Goal: Task Accomplishment & Management: Use online tool/utility

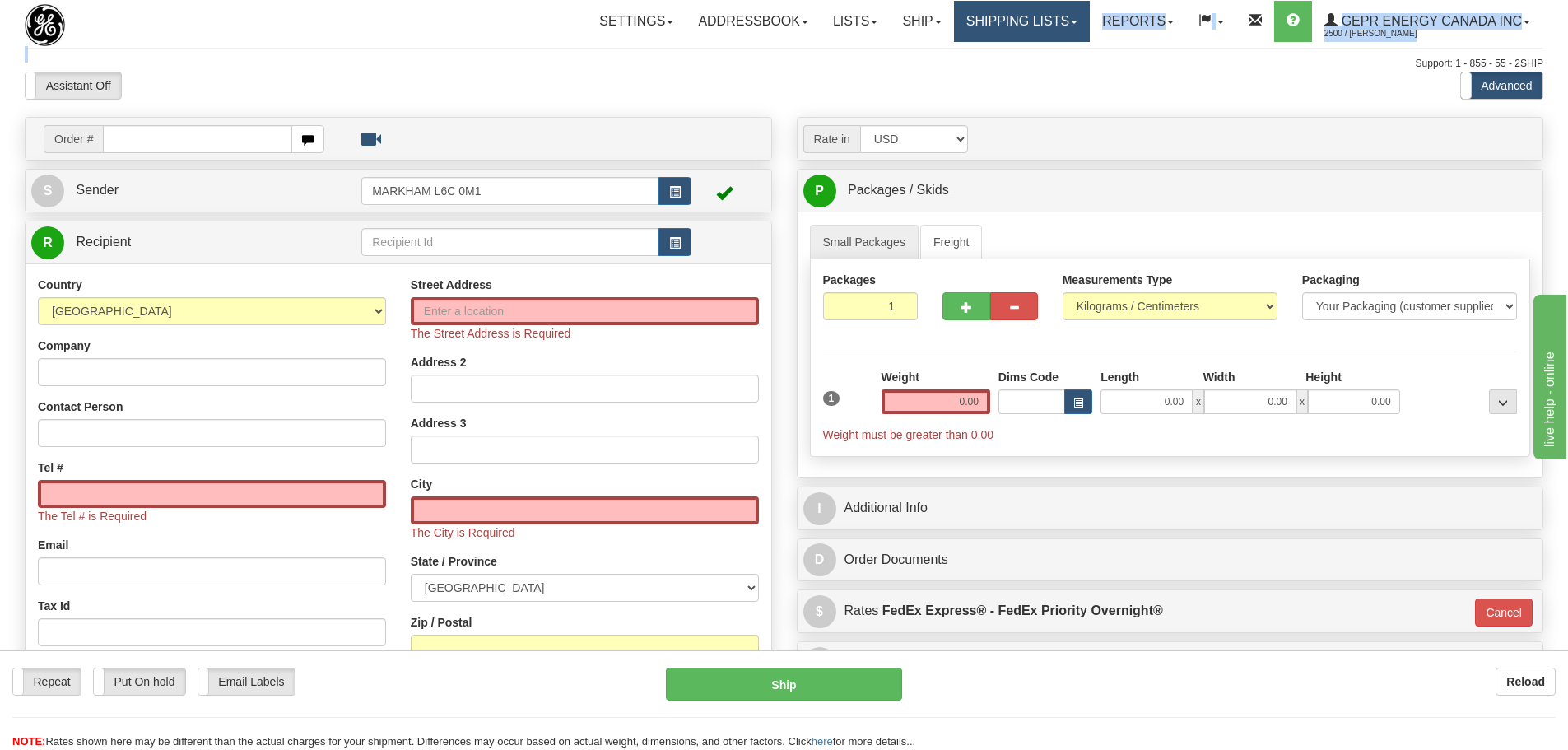
click at [1063, 42] on div "Toggle navigation Settings Shipping Preferences Fields Preferences New" at bounding box center [784, 480] width 1568 height 961
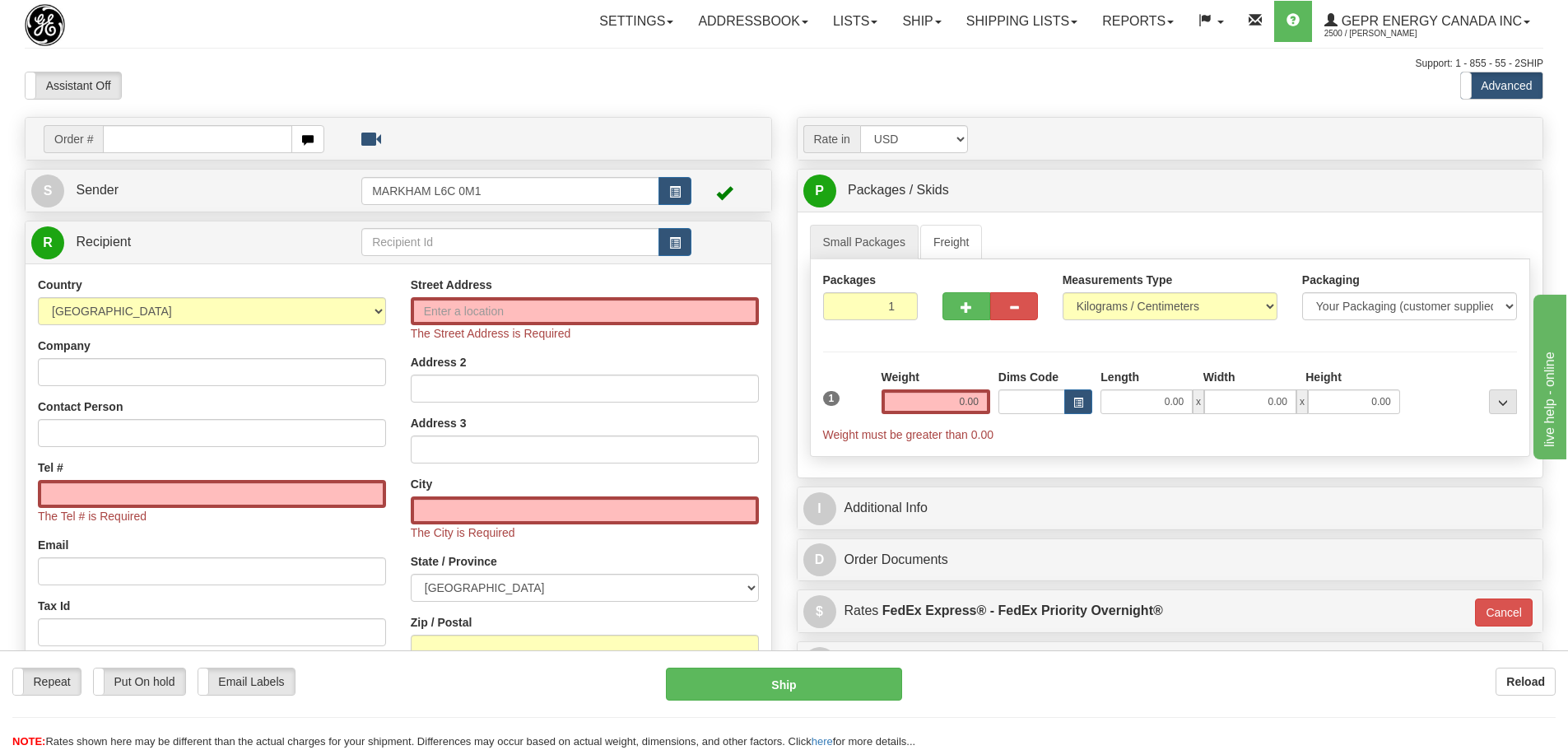
click at [910, 82] on div "Assistant On Assistant Off Do a return Do a return Previous Next Standard Advan…" at bounding box center [783, 85] width 1543 height 28
click at [285, 40] on div "Toggle navigation Settings Shipping Preferences Fields Preferences New" at bounding box center [784, 480] width 1568 height 961
click at [276, 50] on div "Toggle navigation Settings Shipping Preferences Fields Preferences New" at bounding box center [784, 480] width 1568 height 961
click at [1054, 30] on link "Shipping lists" at bounding box center [1021, 21] width 136 height 41
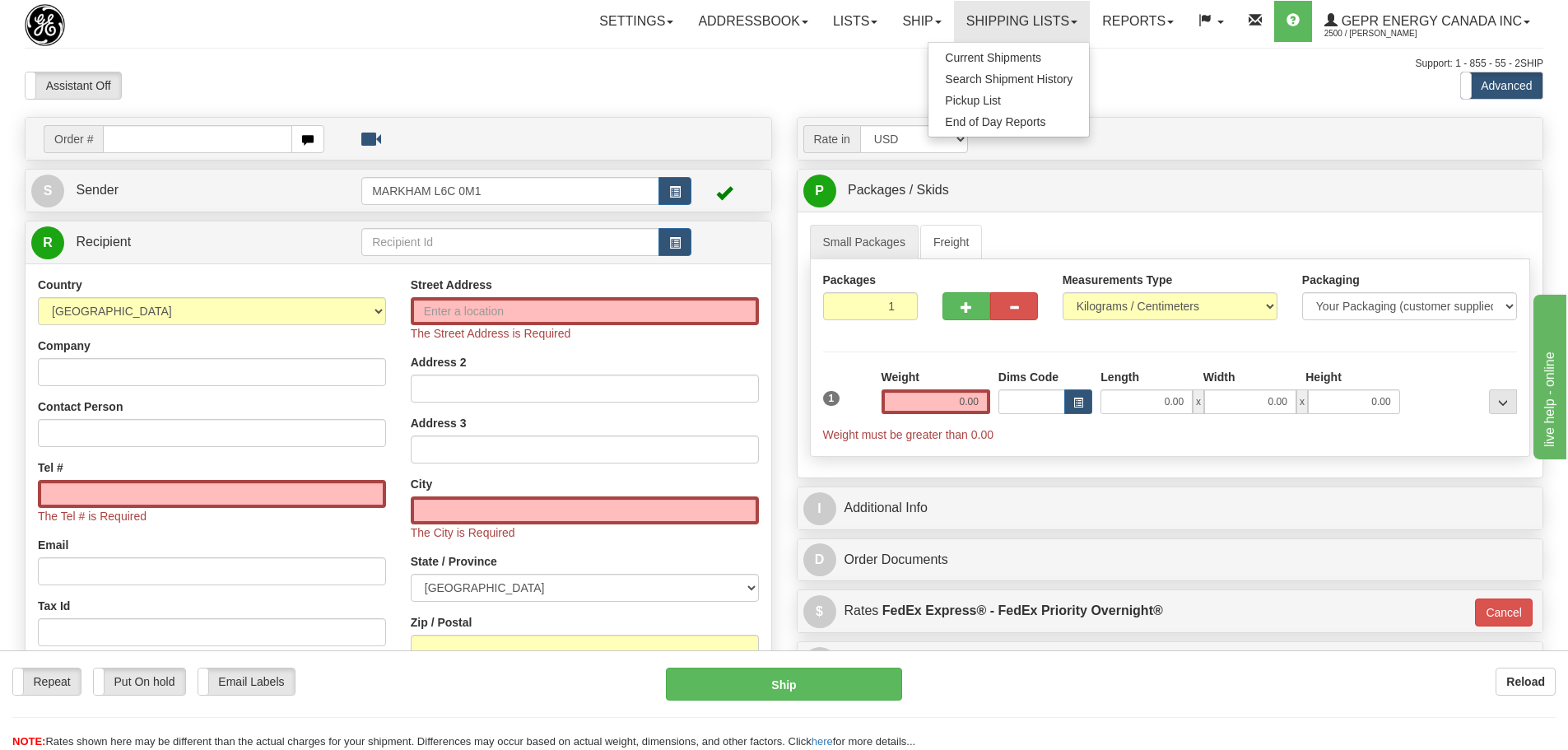
drag, startPoint x: 670, startPoint y: 56, endPoint x: 690, endPoint y: 72, distance: 25.6
click at [670, 56] on div "Toggle navigation Settings Shipping Preferences Fields Preferences New" at bounding box center [784, 480] width 1568 height 961
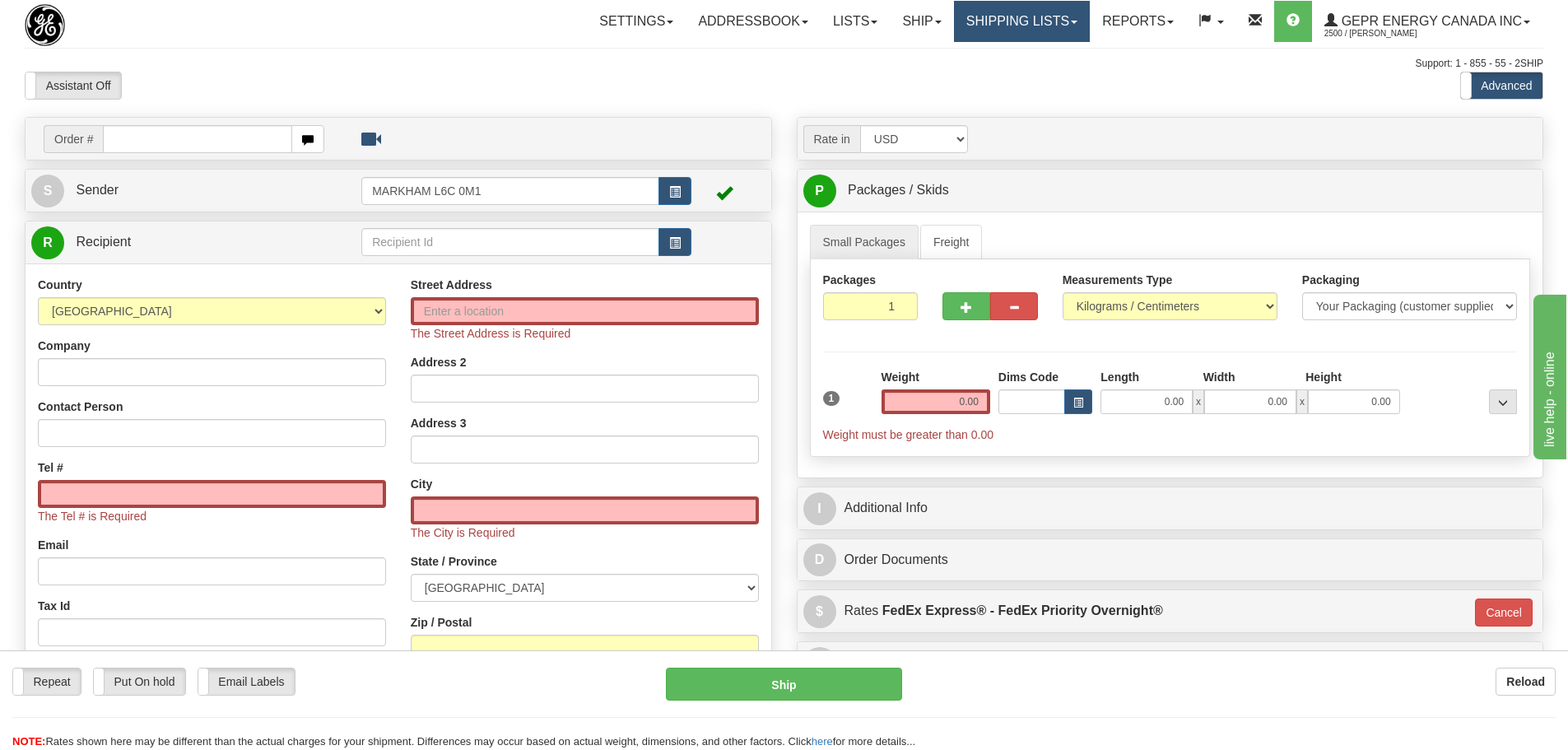
click at [1024, 14] on link "Shipping lists" at bounding box center [1021, 21] width 136 height 41
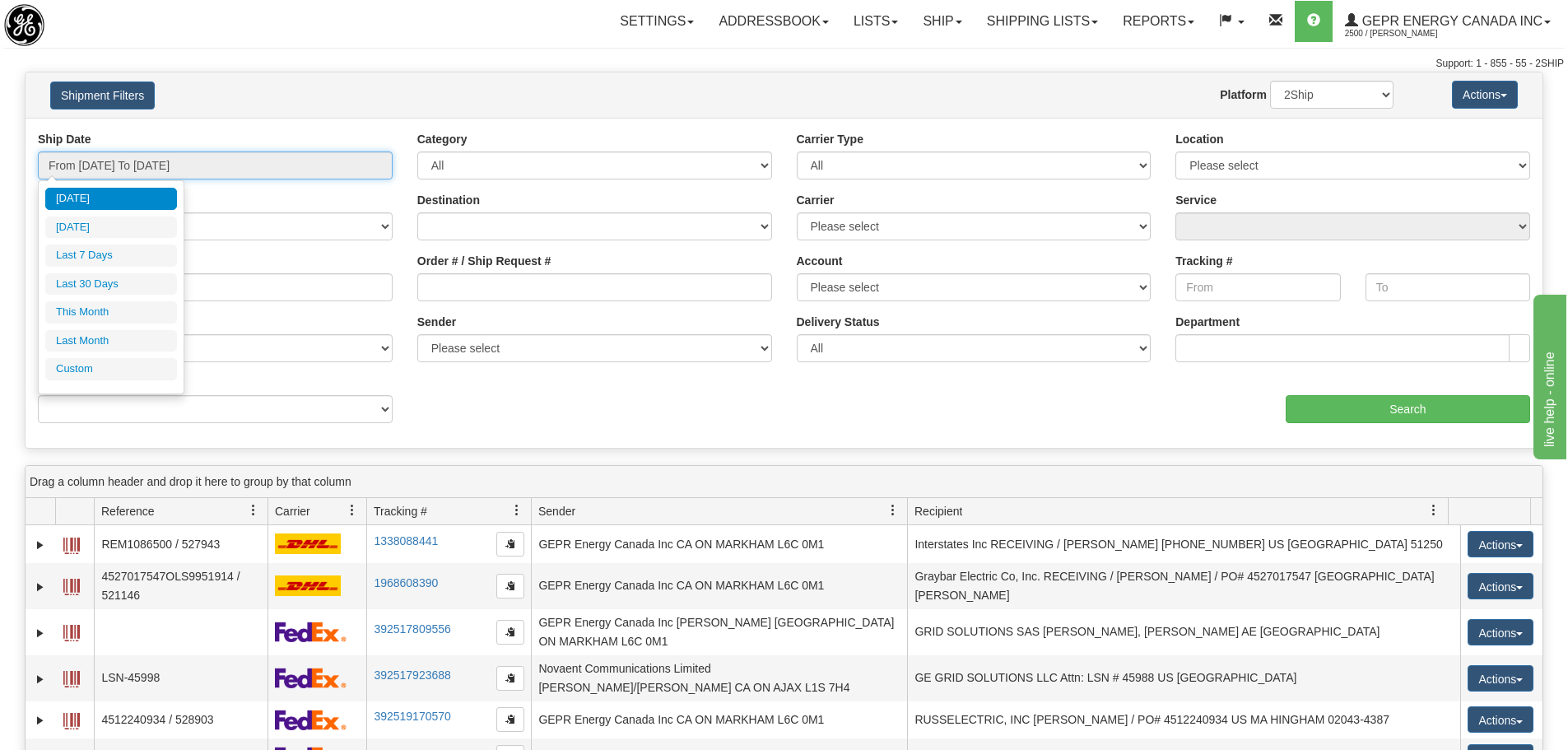
click at [86, 170] on input "From 08/26/2025 To 08/27/2025" at bounding box center [215, 165] width 355 height 28
click at [120, 289] on li "Last 30 Days" at bounding box center [111, 284] width 132 height 22
type input "From 07/29/2025 To 08/27/2025"
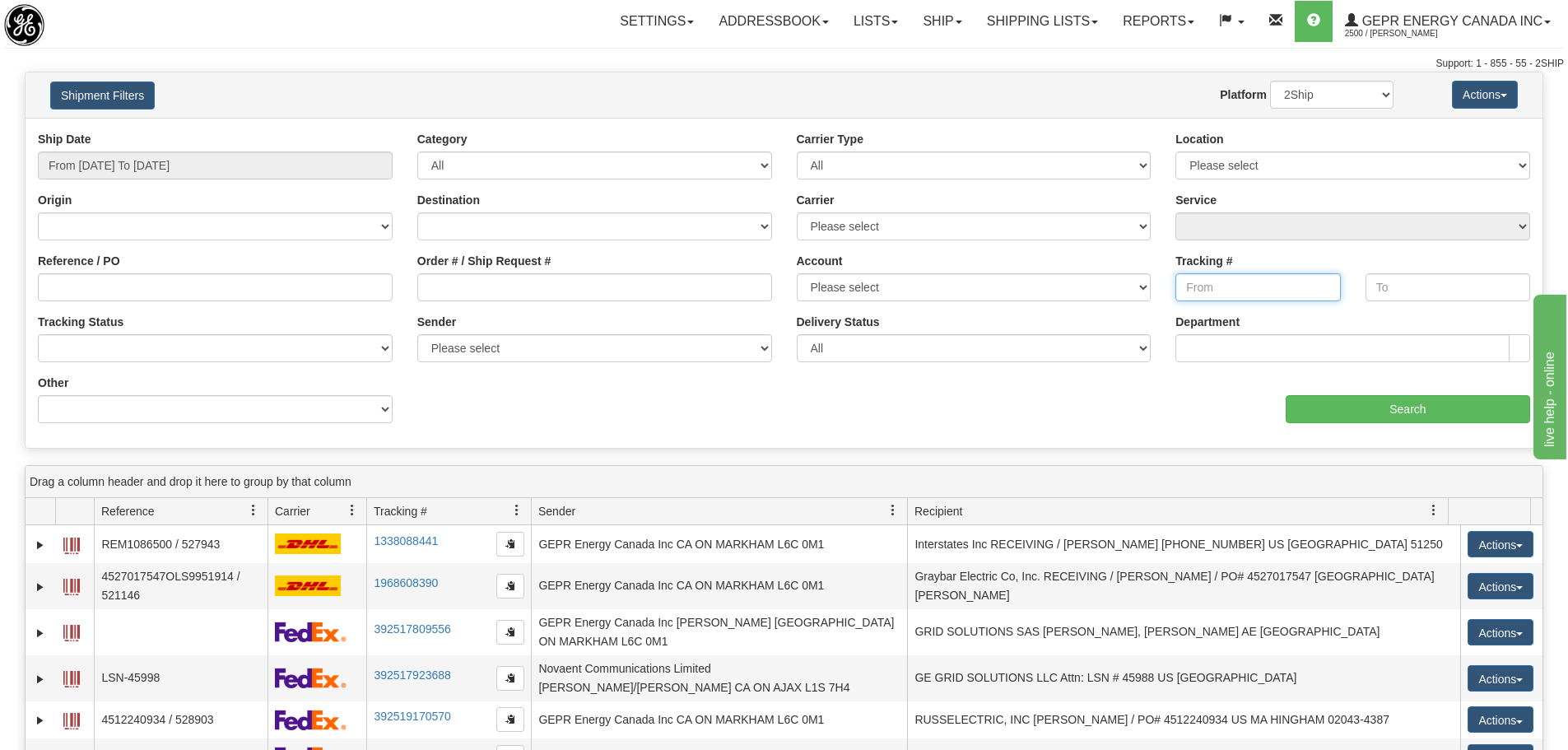
click at [1217, 290] on input "Tracking #" at bounding box center [1258, 287] width 165 height 28
paste input "5203079335"
type input "5203079335"
click at [1328, 399] on input "Search" at bounding box center [1408, 409] width 244 height 28
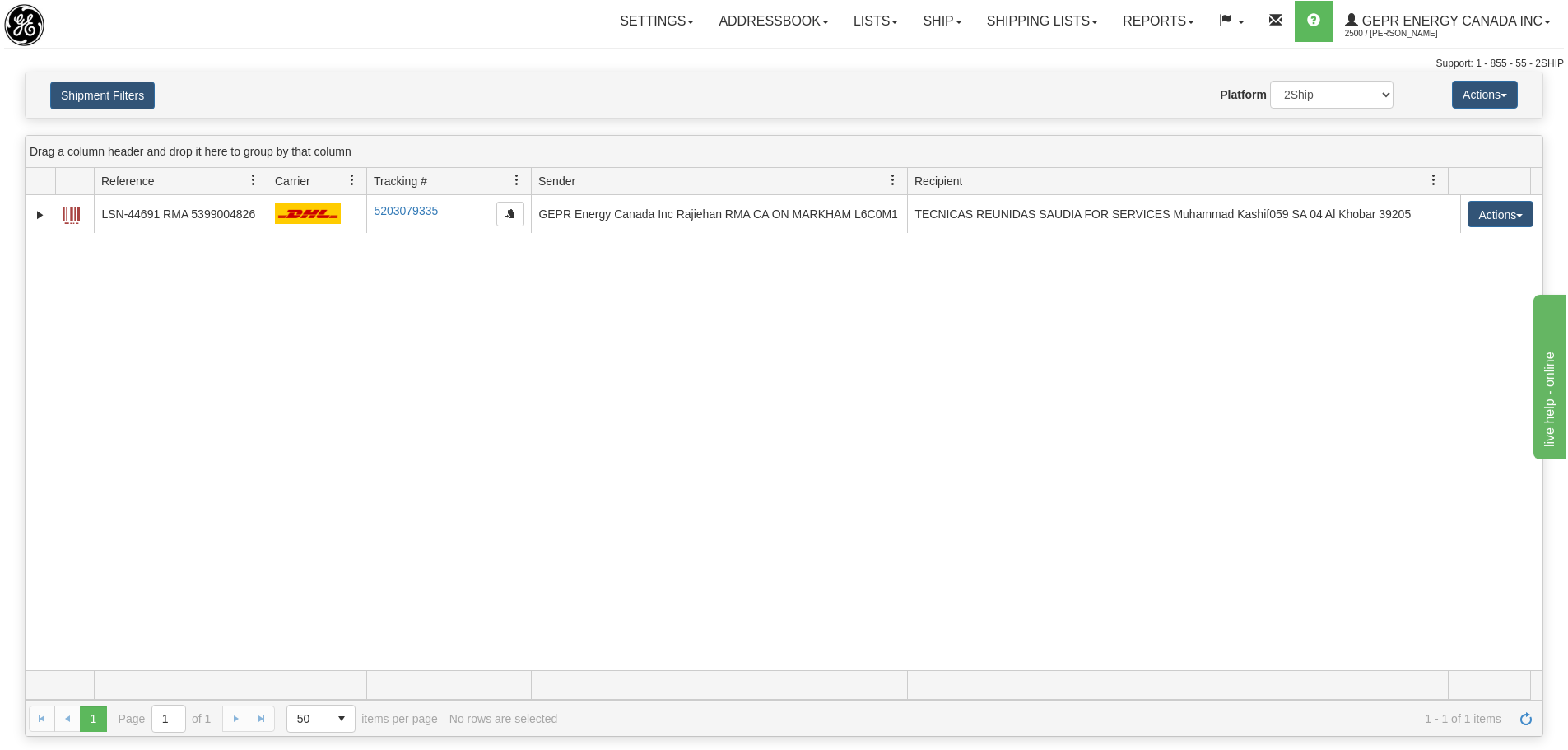
click at [503, 358] on div "31470396 2500 LSN-44691 RMA 5399004826 5203079335 5203079335 08/15/2025 08/15/2…" at bounding box center [784, 432] width 1517 height 475
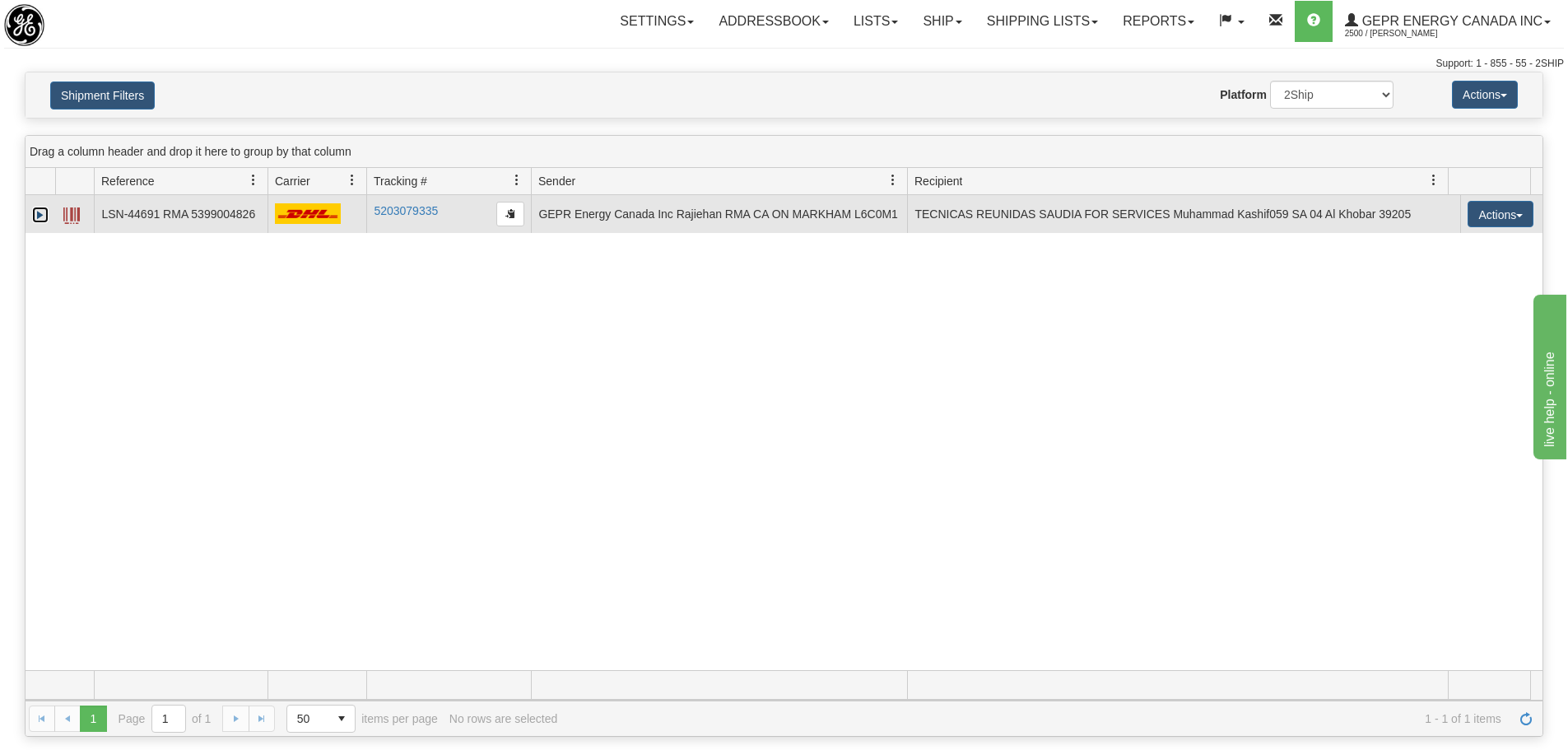
click at [34, 222] on link "Expand" at bounding box center [40, 215] width 17 height 17
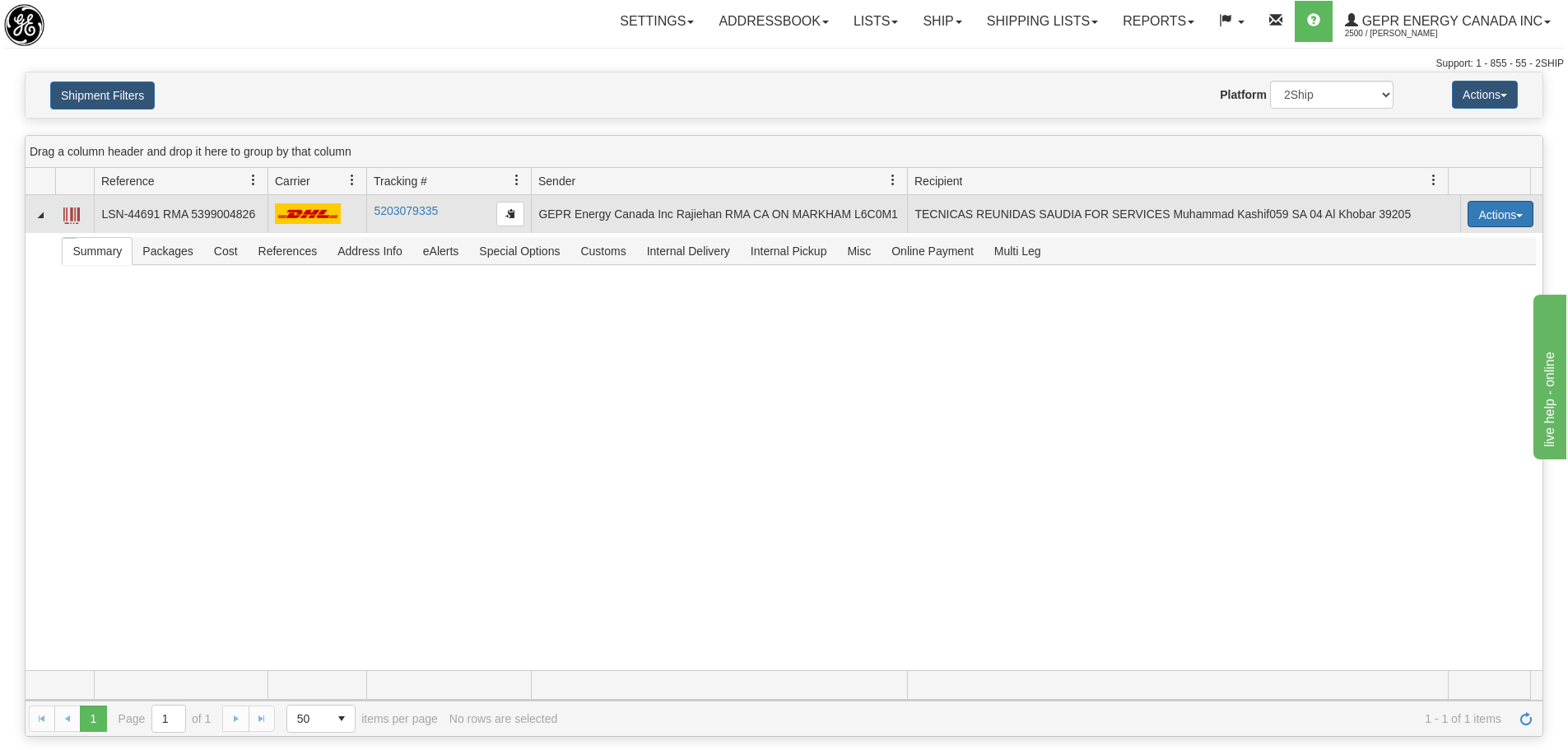
click at [1505, 214] on button "Actions" at bounding box center [1500, 214] width 66 height 27
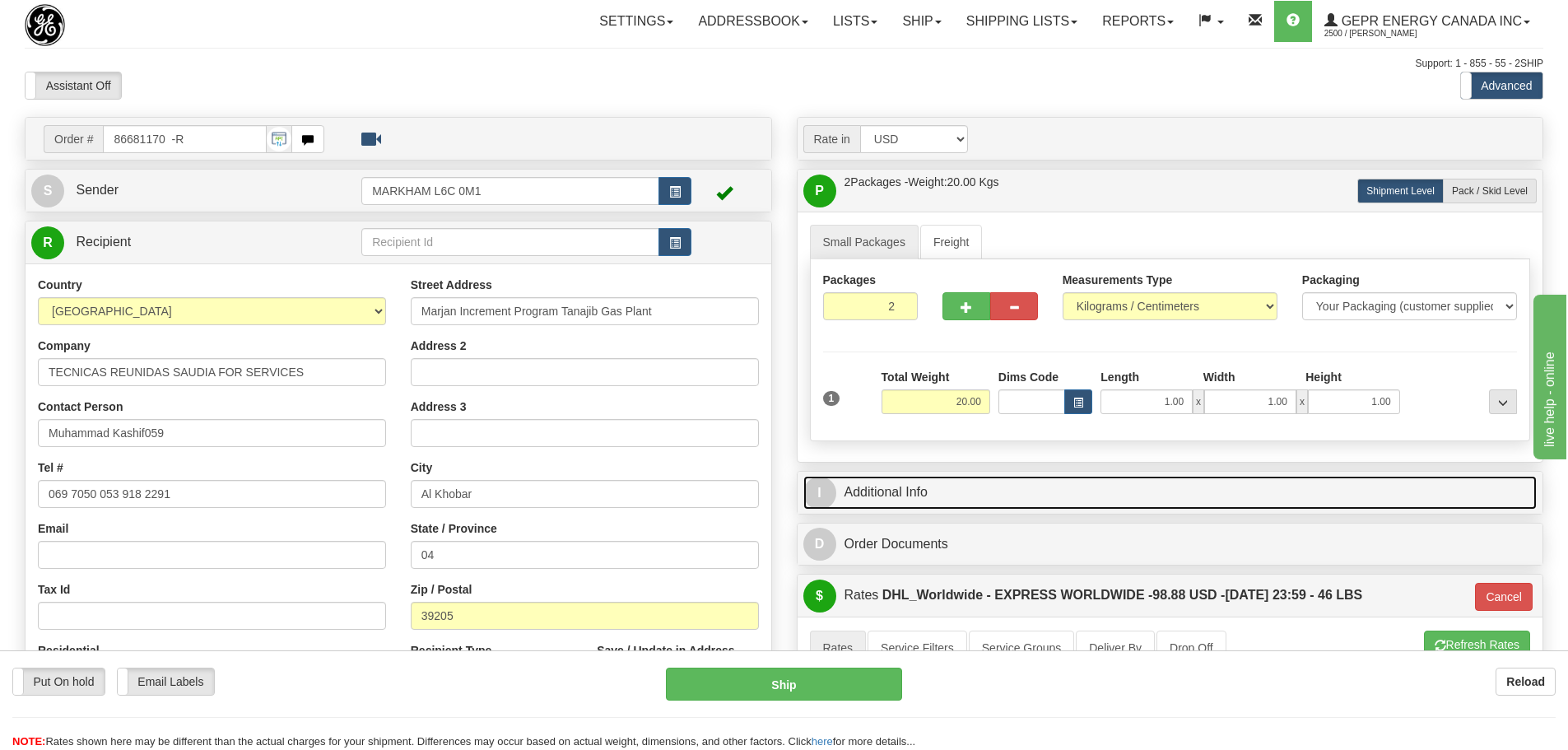
click at [1064, 482] on link "I Additional Info" at bounding box center [1171, 493] width 734 height 34
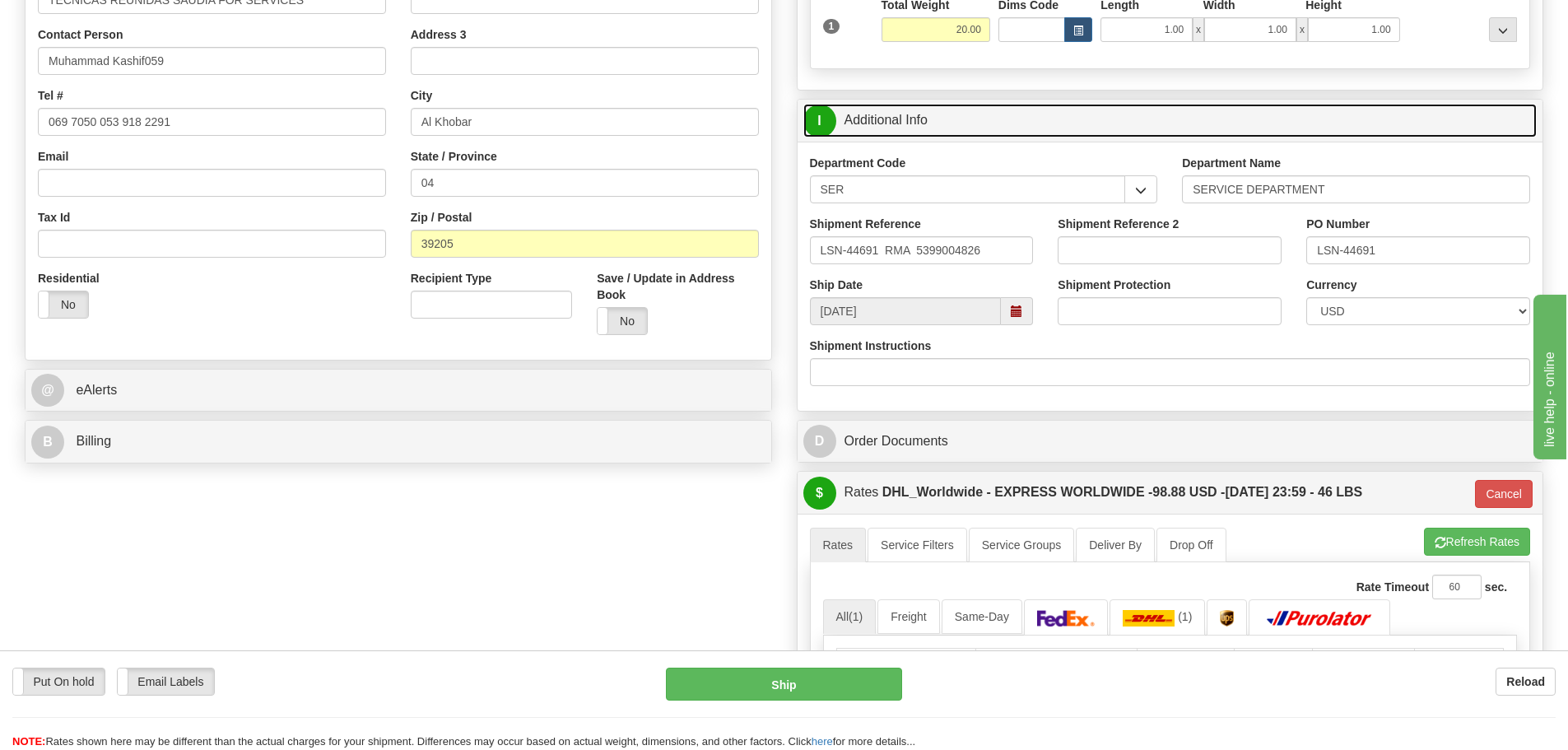
scroll to position [576, 0]
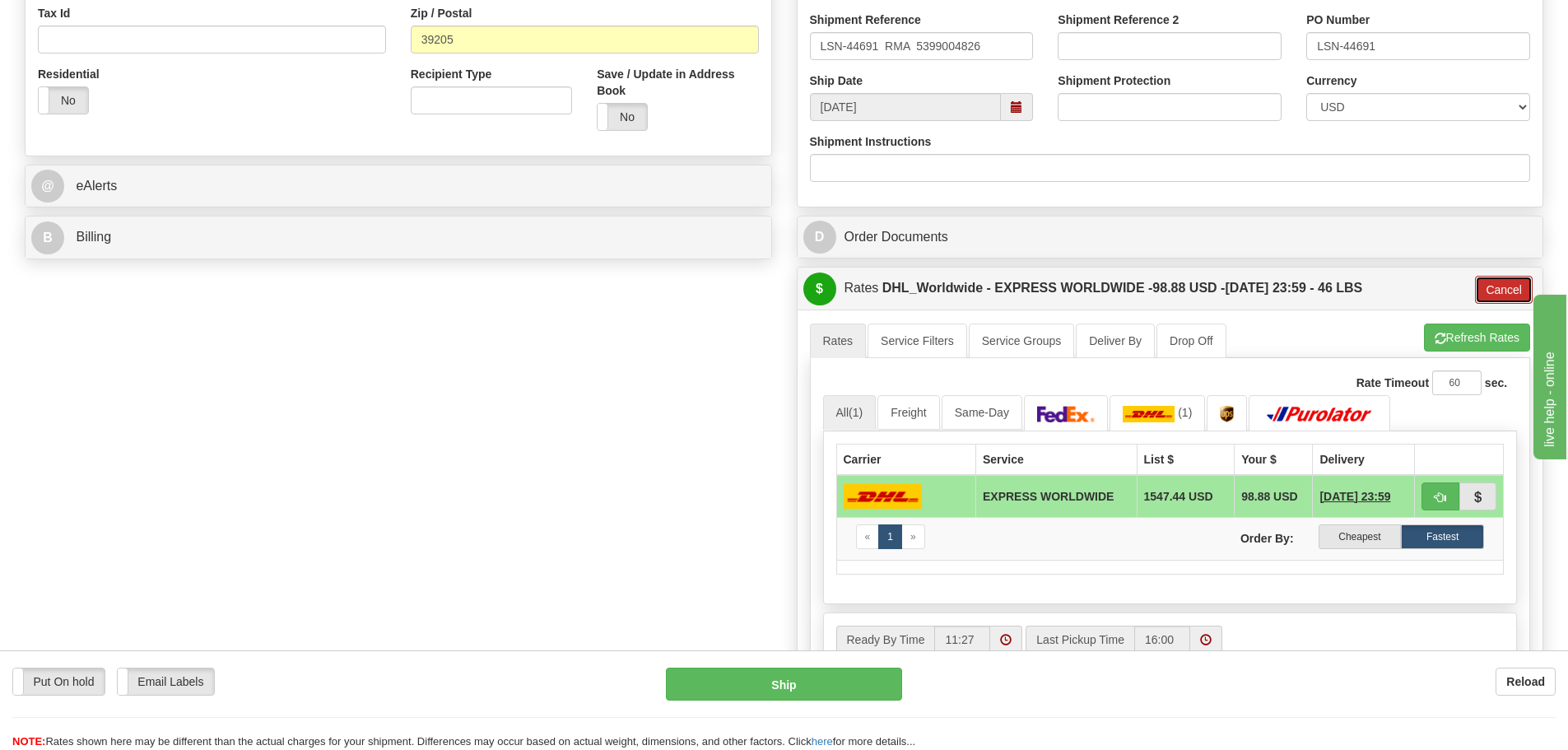
click at [1499, 285] on button "Cancel" at bounding box center [1504, 290] width 58 height 28
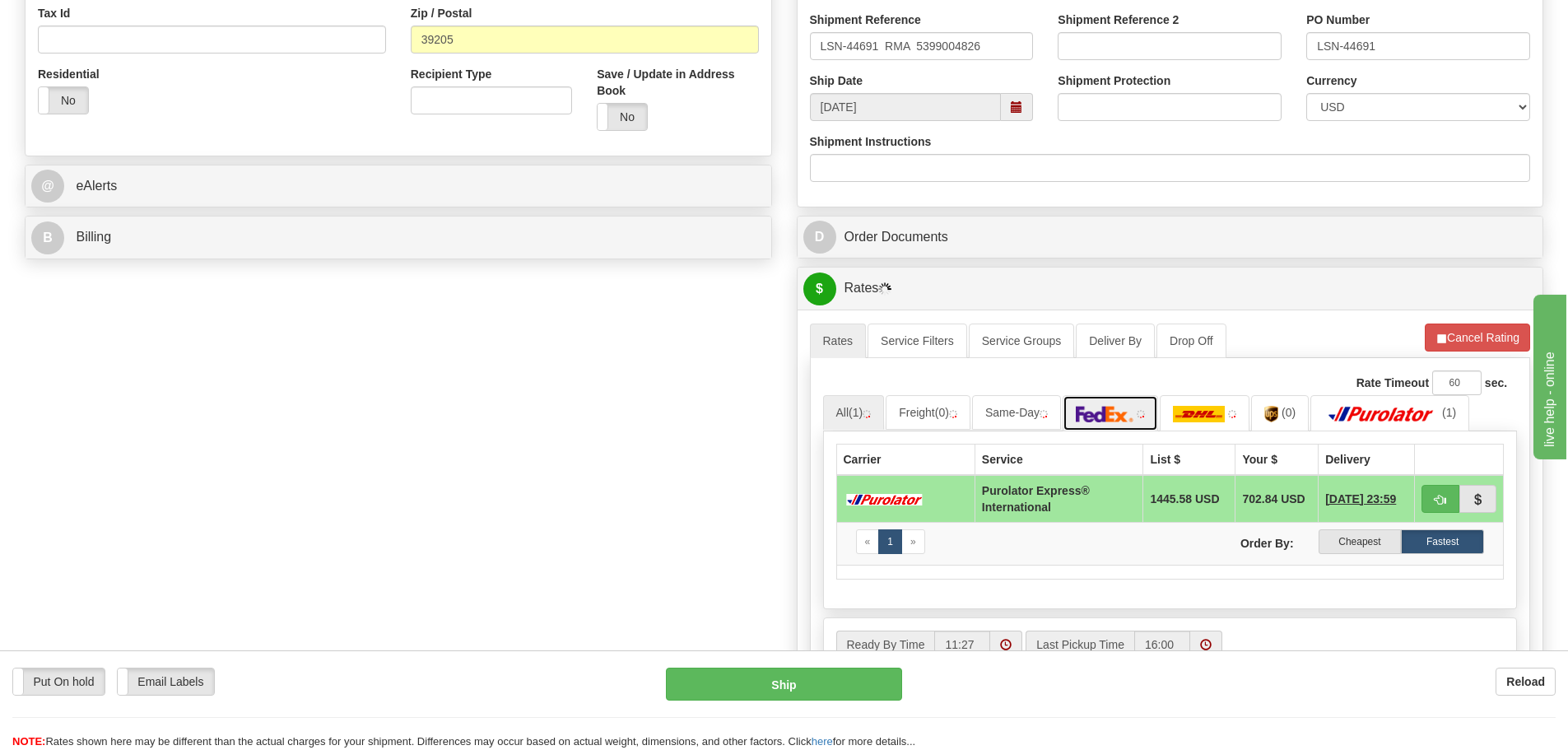
click at [1125, 416] on img at bounding box center [1105, 413] width 58 height 17
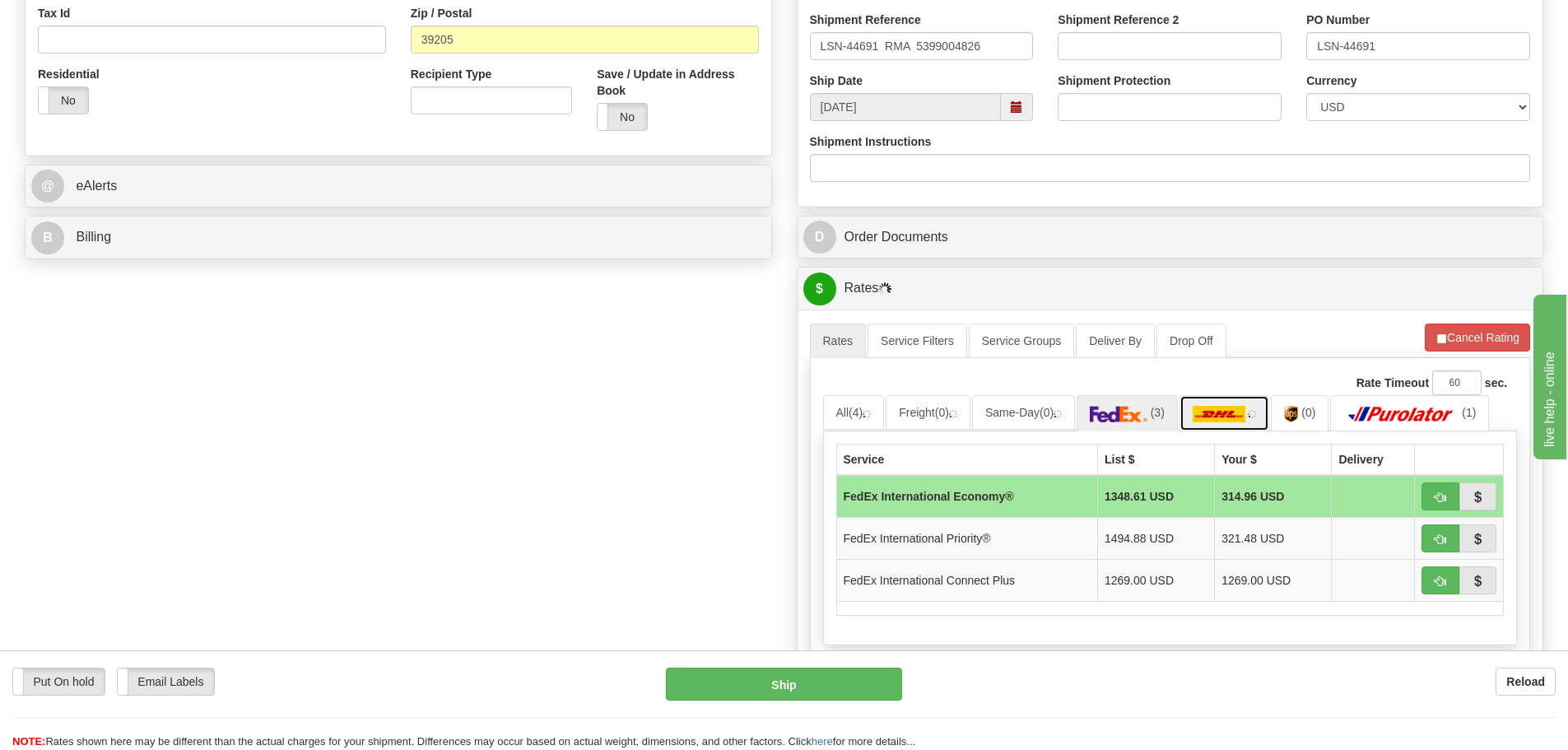
click at [1255, 409] on link at bounding box center [1224, 413] width 90 height 36
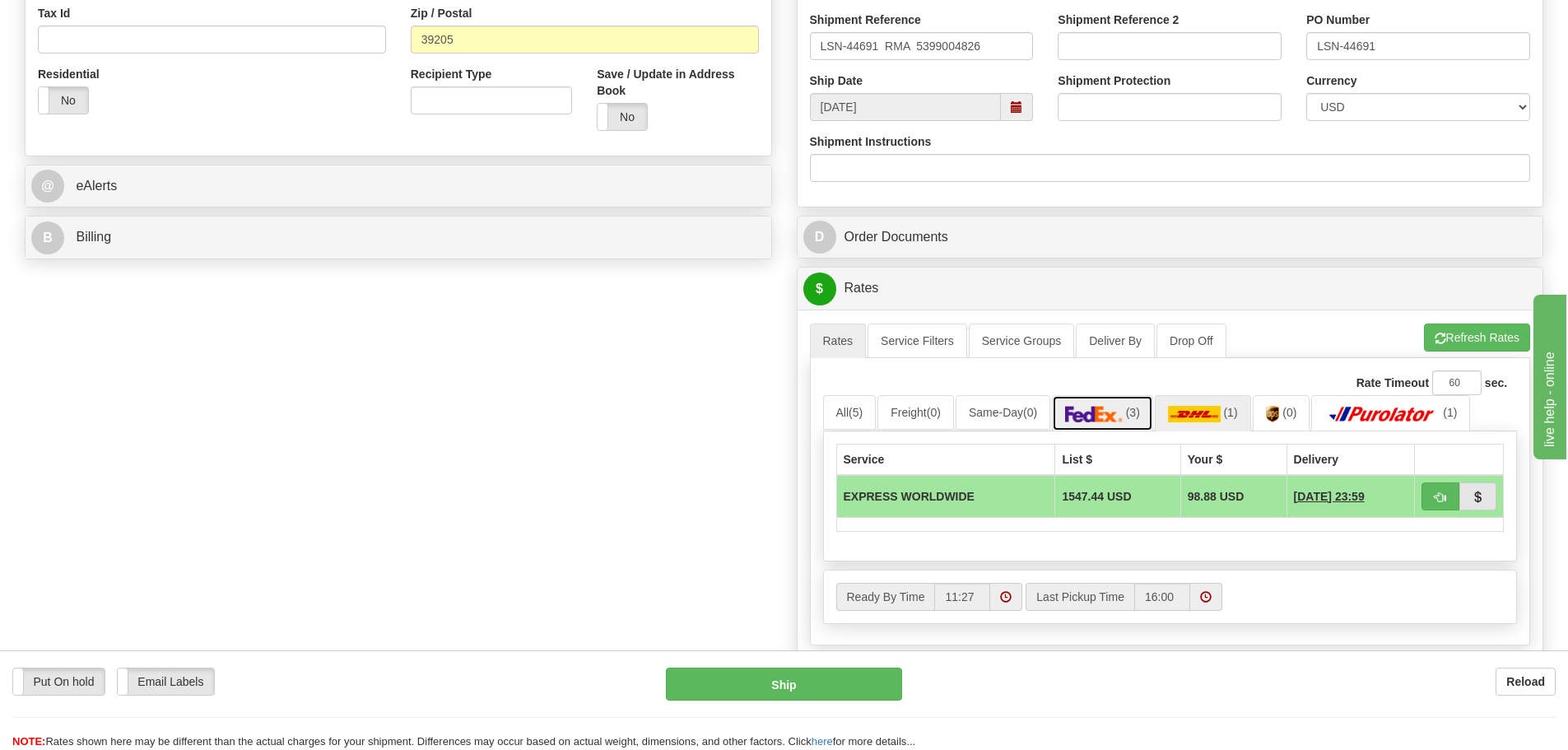
click at [1149, 399] on link "(3)" at bounding box center [1103, 413] width 101 height 36
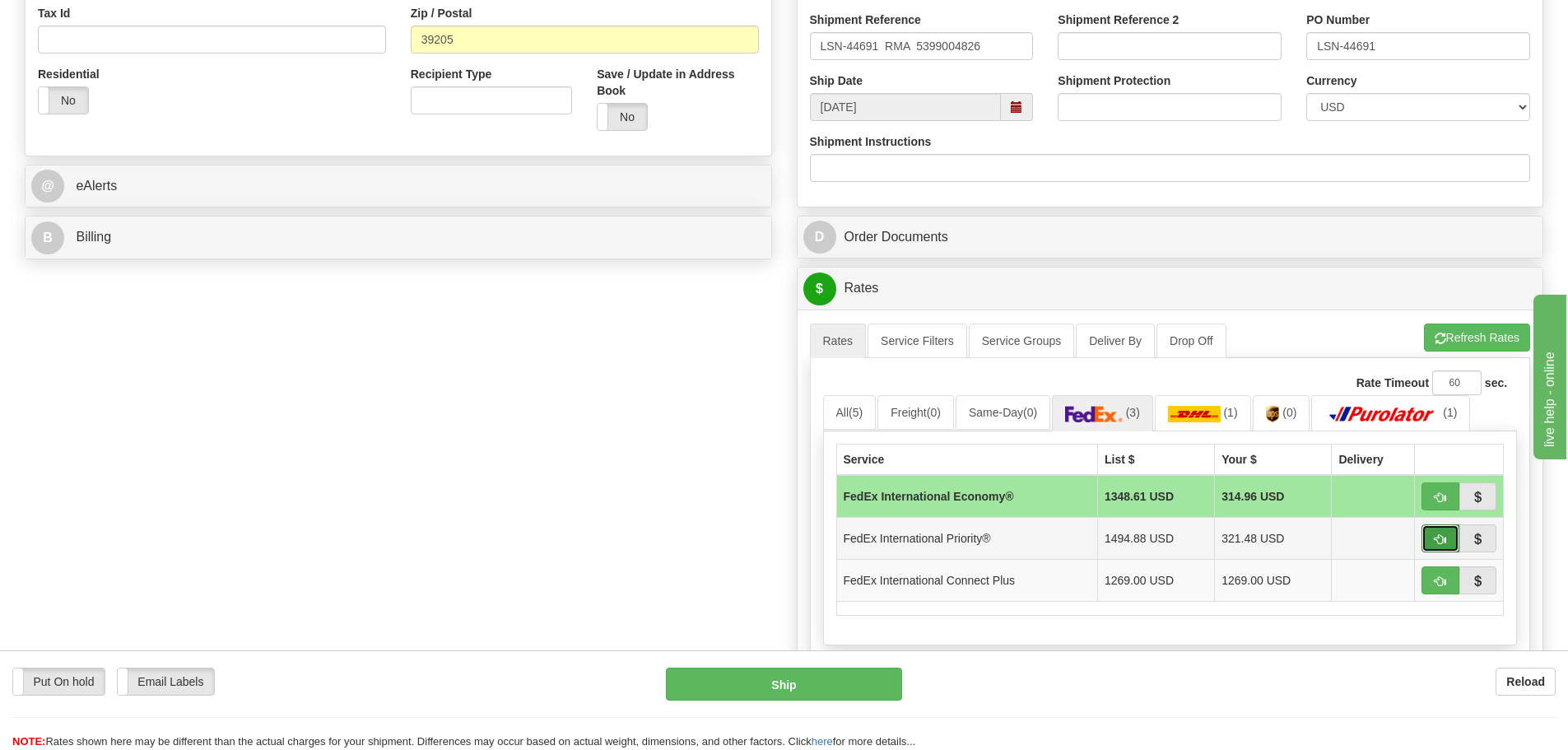
click at [1449, 527] on button "button" at bounding box center [1441, 538] width 38 height 28
type input "01"
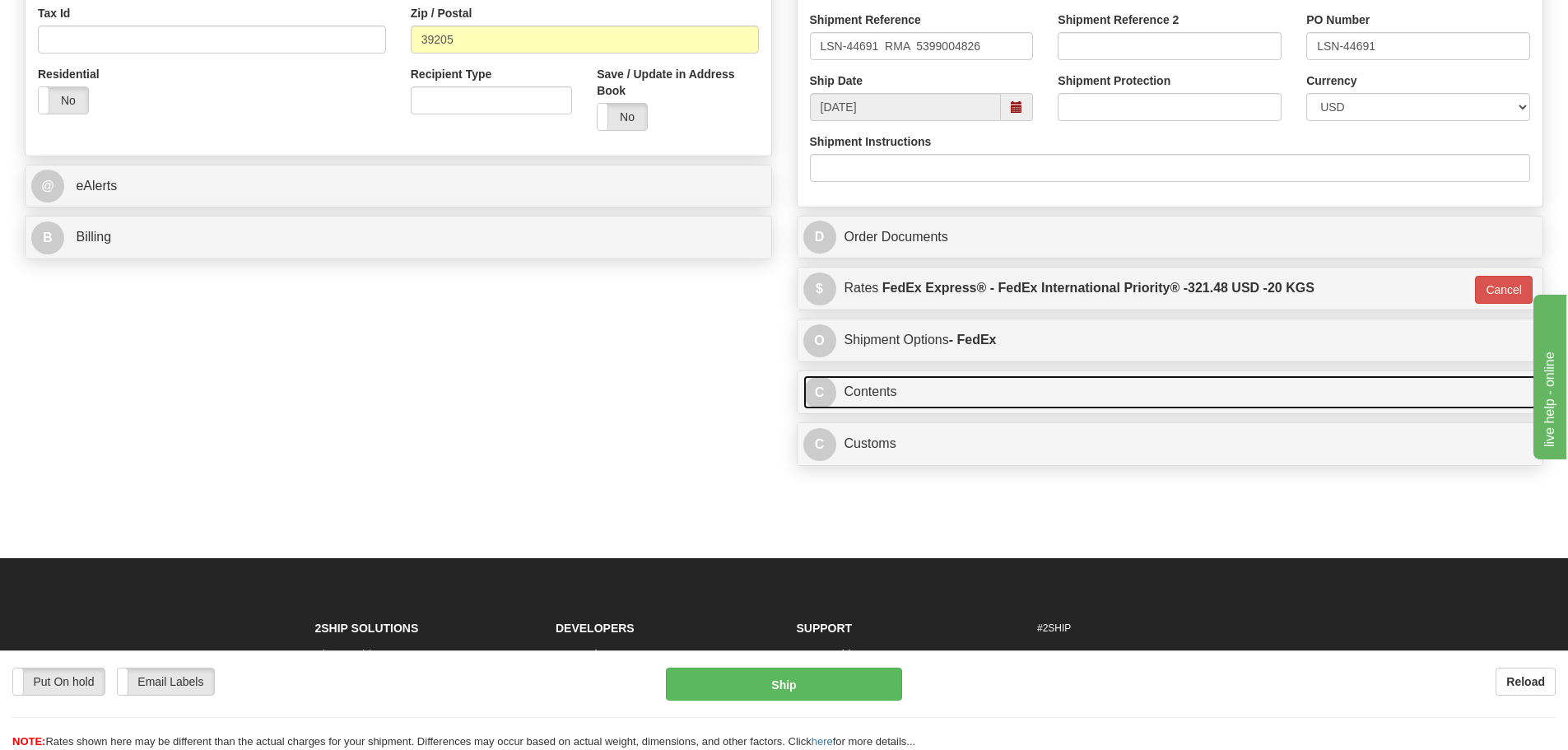
click at [890, 400] on link "C Contents" at bounding box center [1171, 392] width 734 height 34
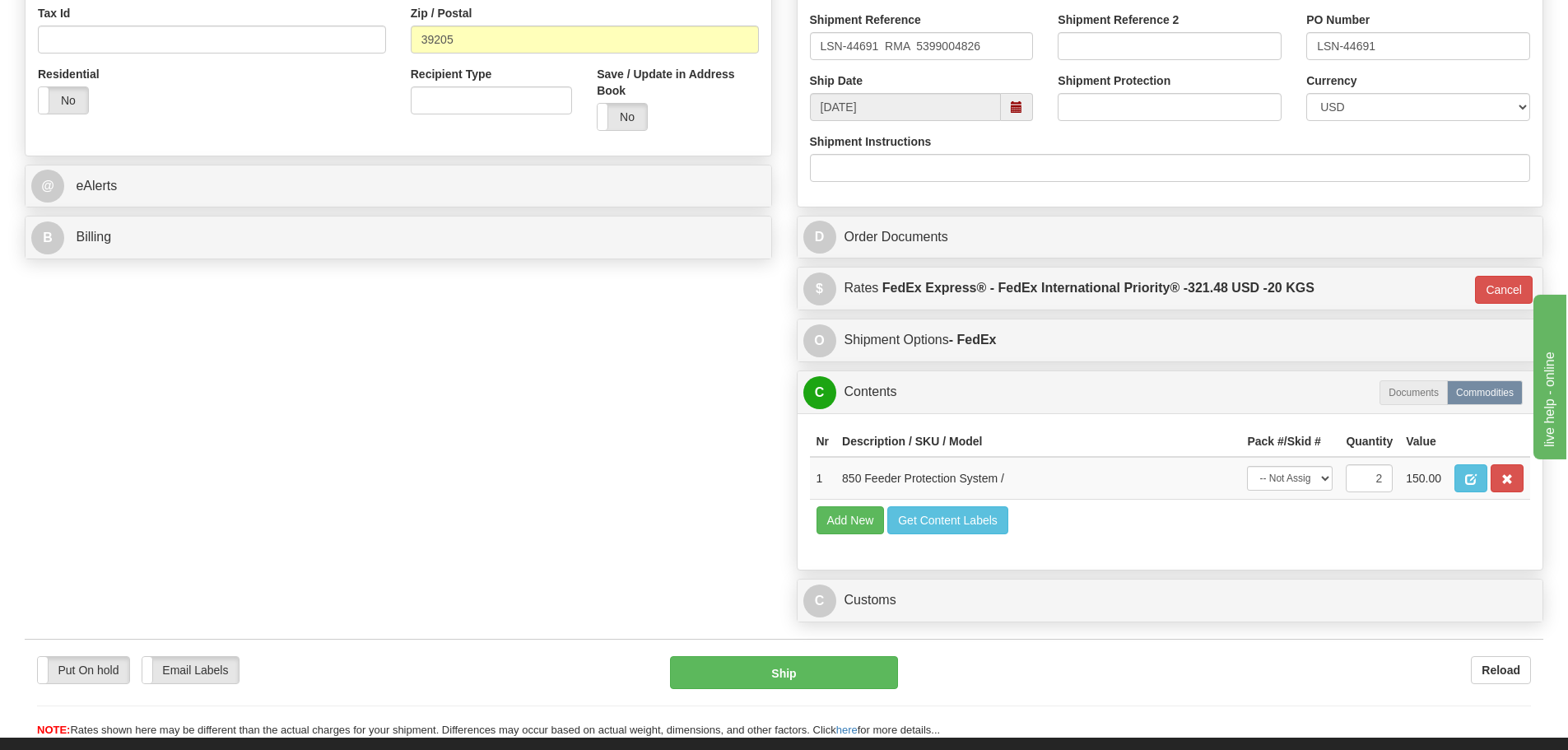
click at [953, 581] on div "C Customs Duties / Taxes" at bounding box center [1171, 600] width 746 height 42
click at [948, 583] on div "C Customs Duties / Taxes" at bounding box center [1171, 600] width 746 height 42
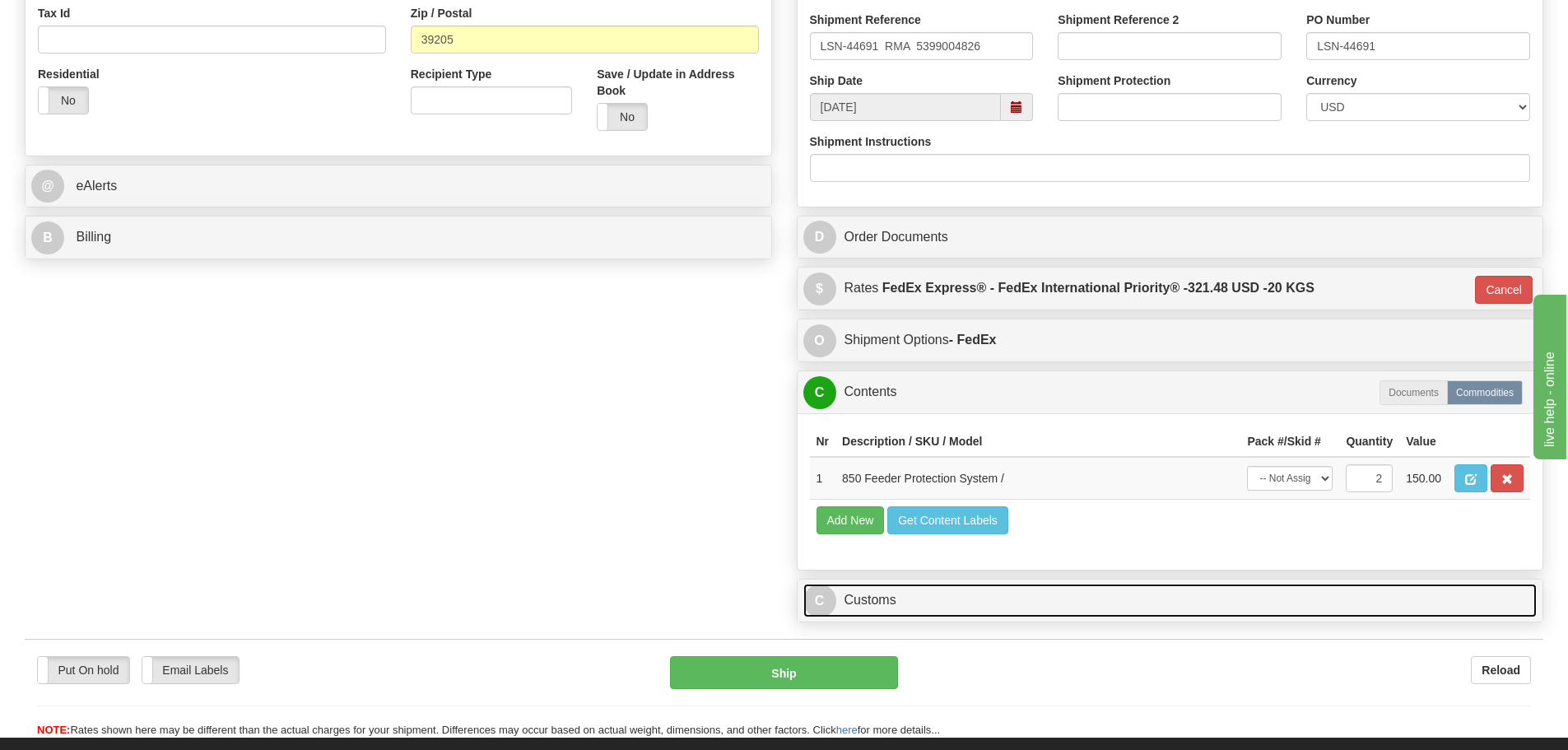
click at [960, 602] on link "C Customs" at bounding box center [1171, 600] width 734 height 34
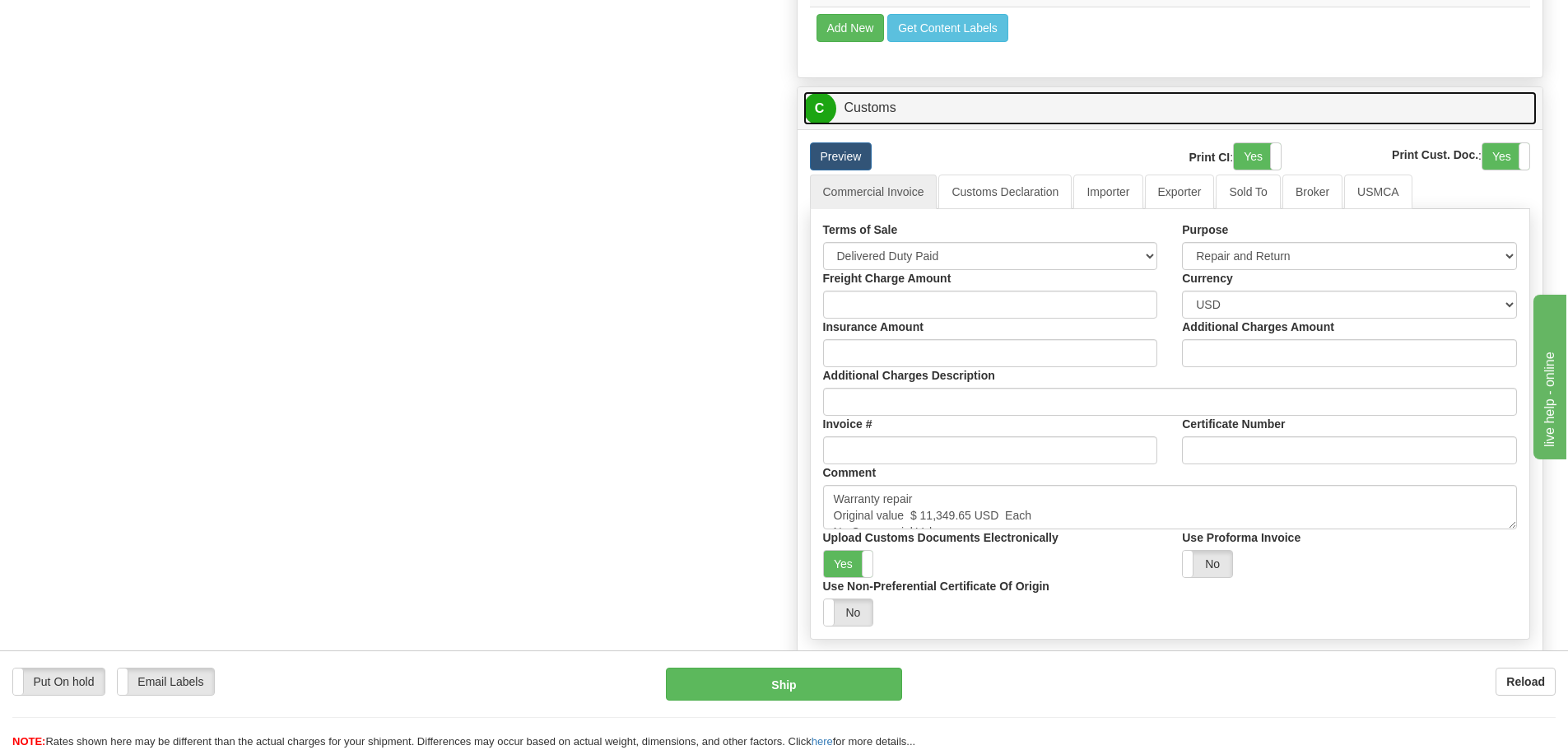
scroll to position [1070, 0]
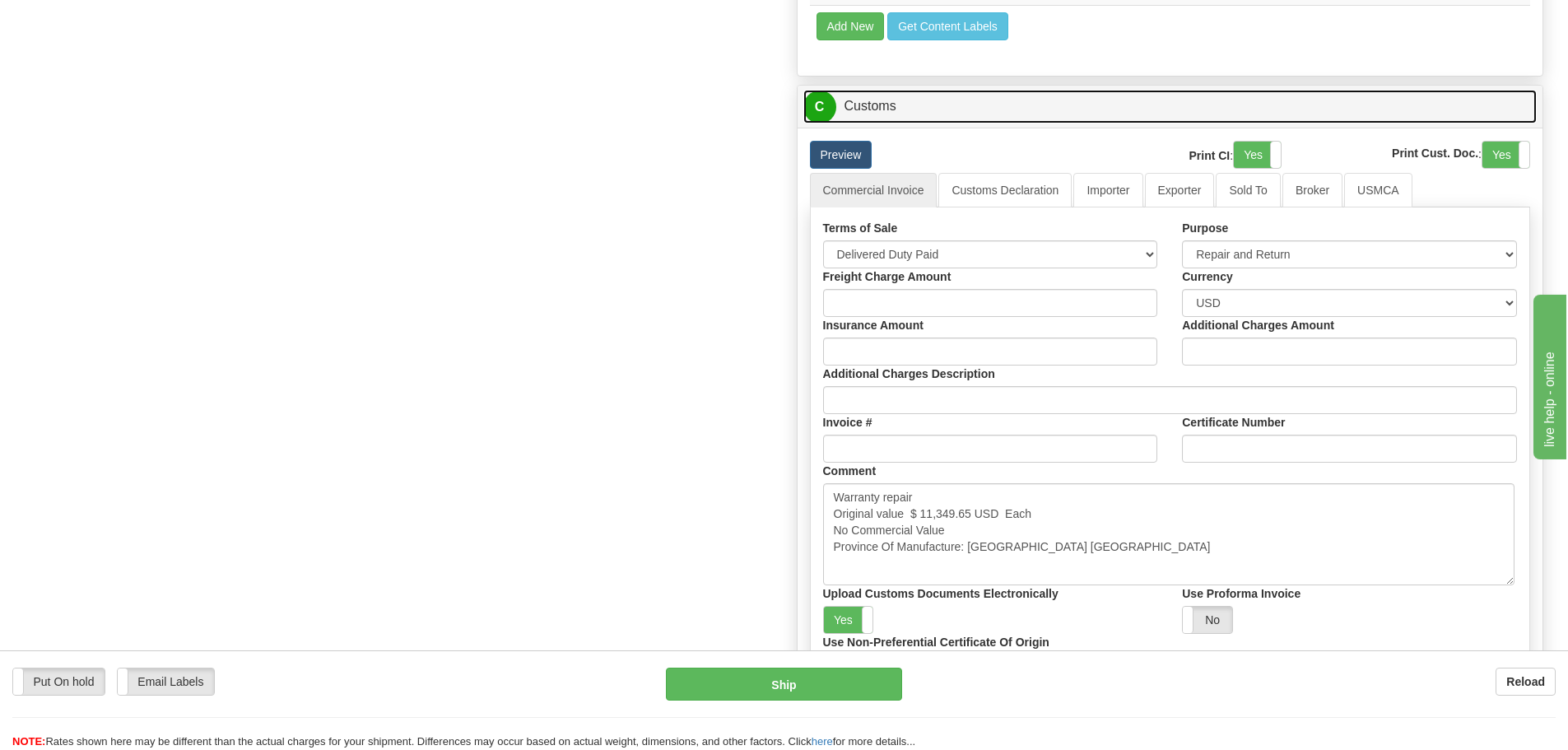
drag, startPoint x: 1507, startPoint y: 524, endPoint x: 1505, endPoint y: 581, distance: 57.0
click at [1505, 581] on textarea "Warranty repair Original value $ 11,349.65 USD Each No Commercial Value Provinc…" at bounding box center [1170, 533] width 692 height 102
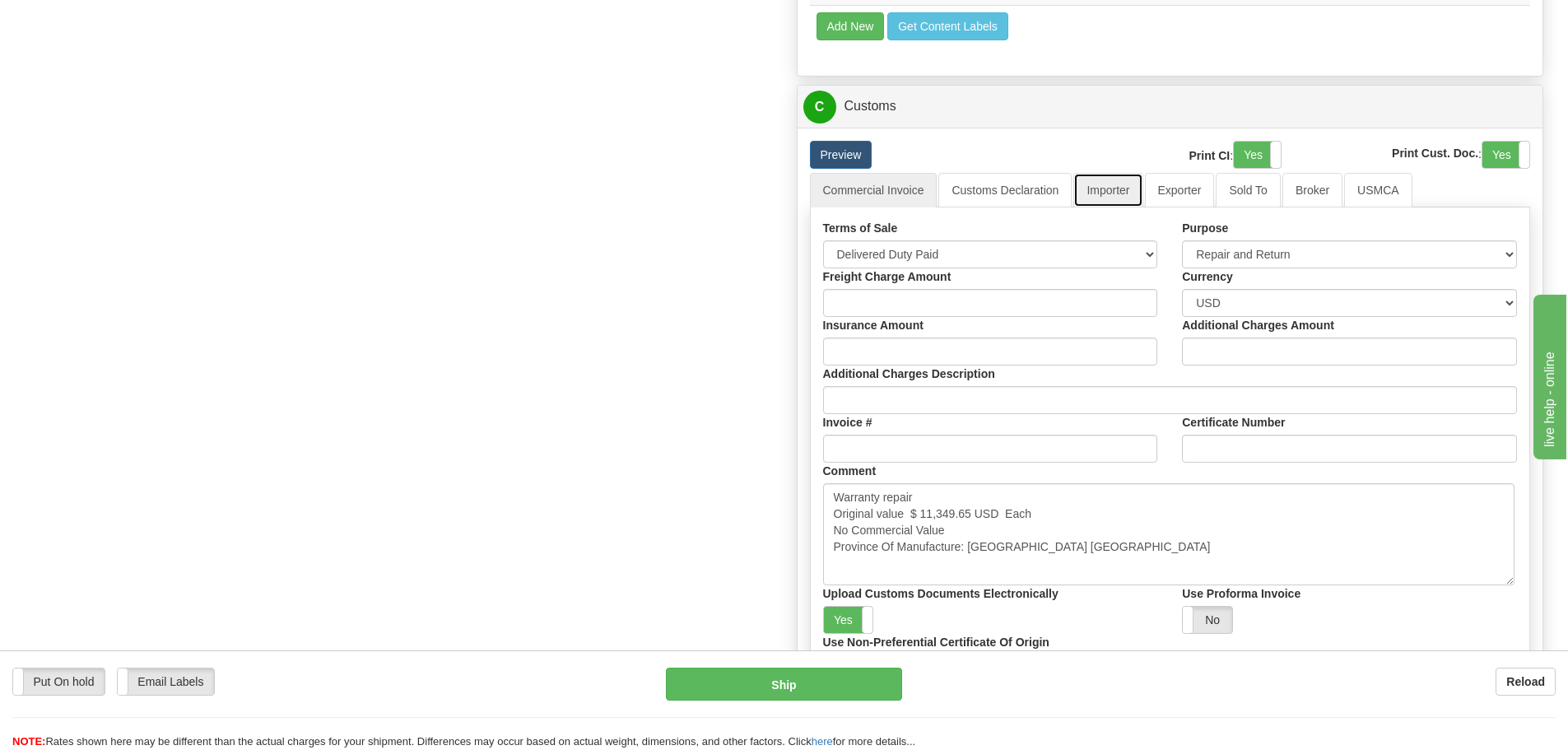
click at [1116, 196] on link "Importer" at bounding box center [1108, 190] width 70 height 35
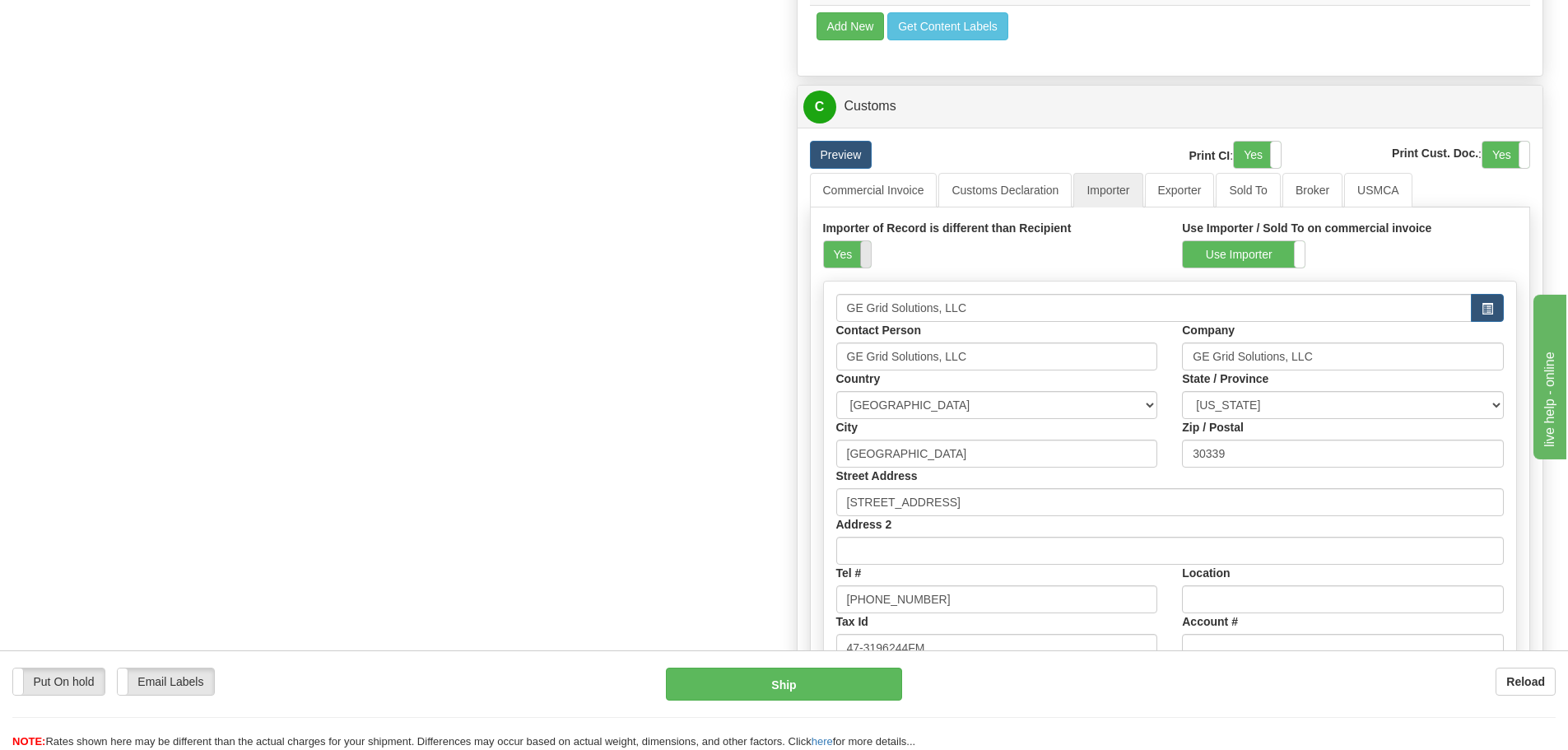
click at [862, 254] on span at bounding box center [871, 254] width 22 height 27
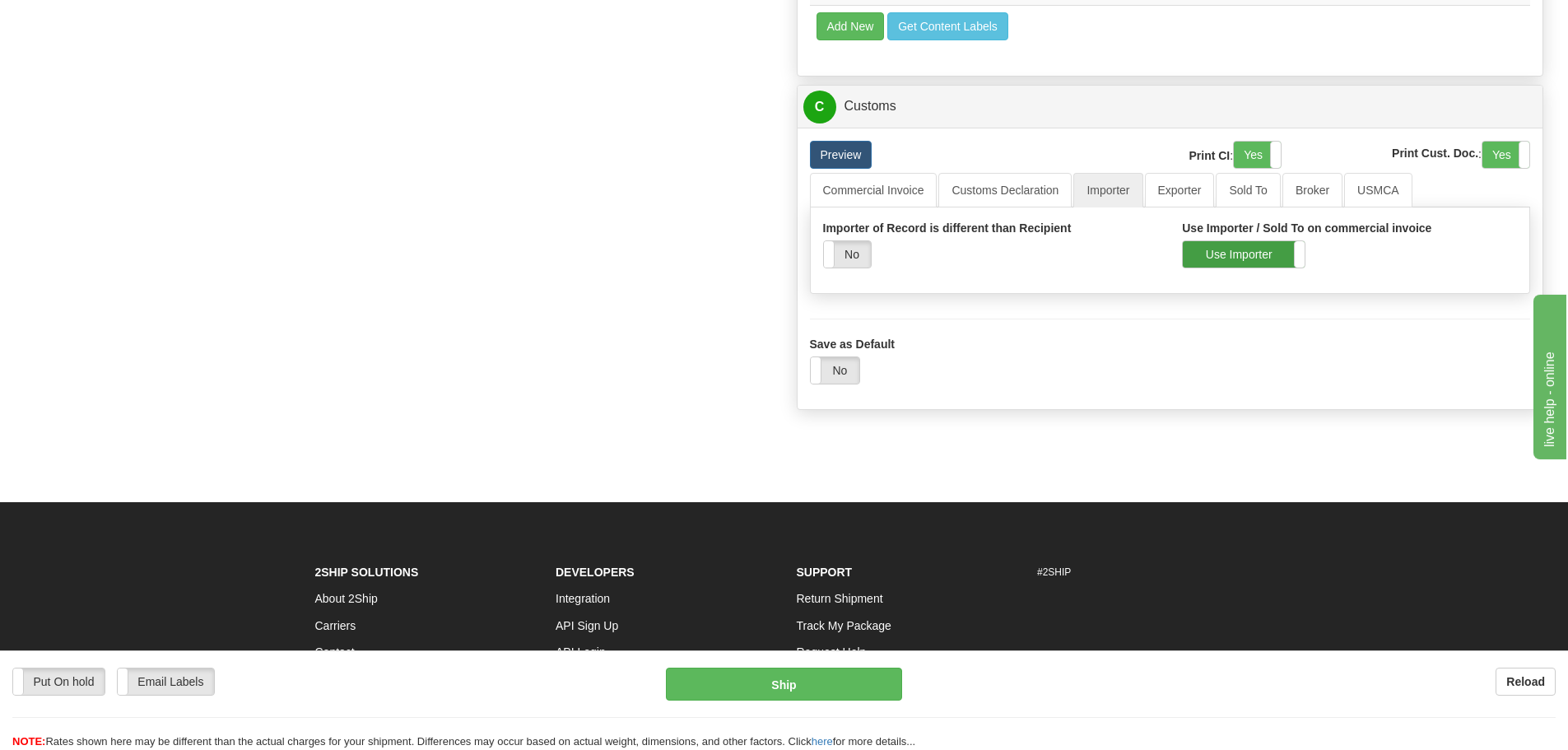
click at [1188, 250] on label "Use Importer" at bounding box center [1244, 254] width 122 height 27
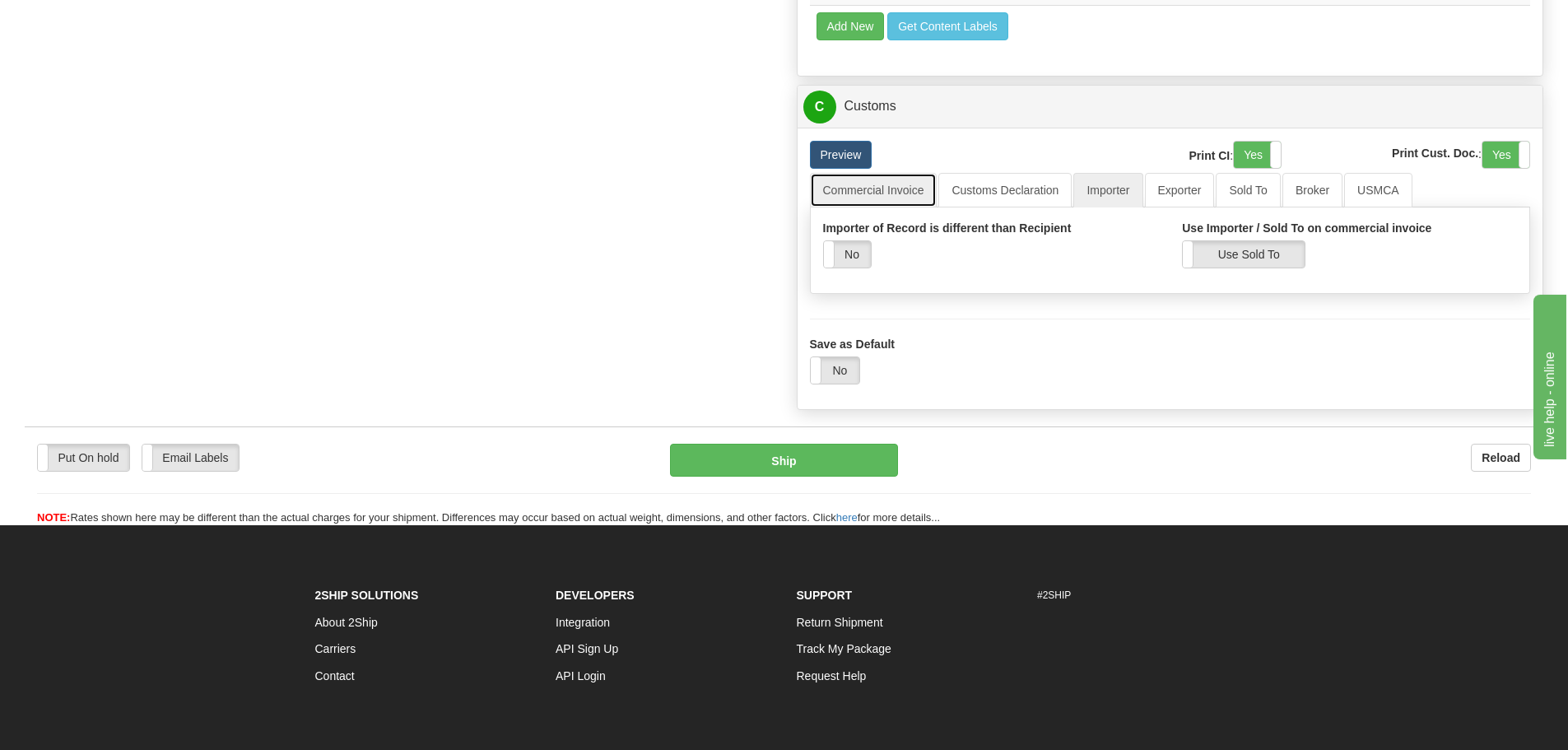
click at [919, 198] on link "Commercial Invoice" at bounding box center [873, 190] width 127 height 35
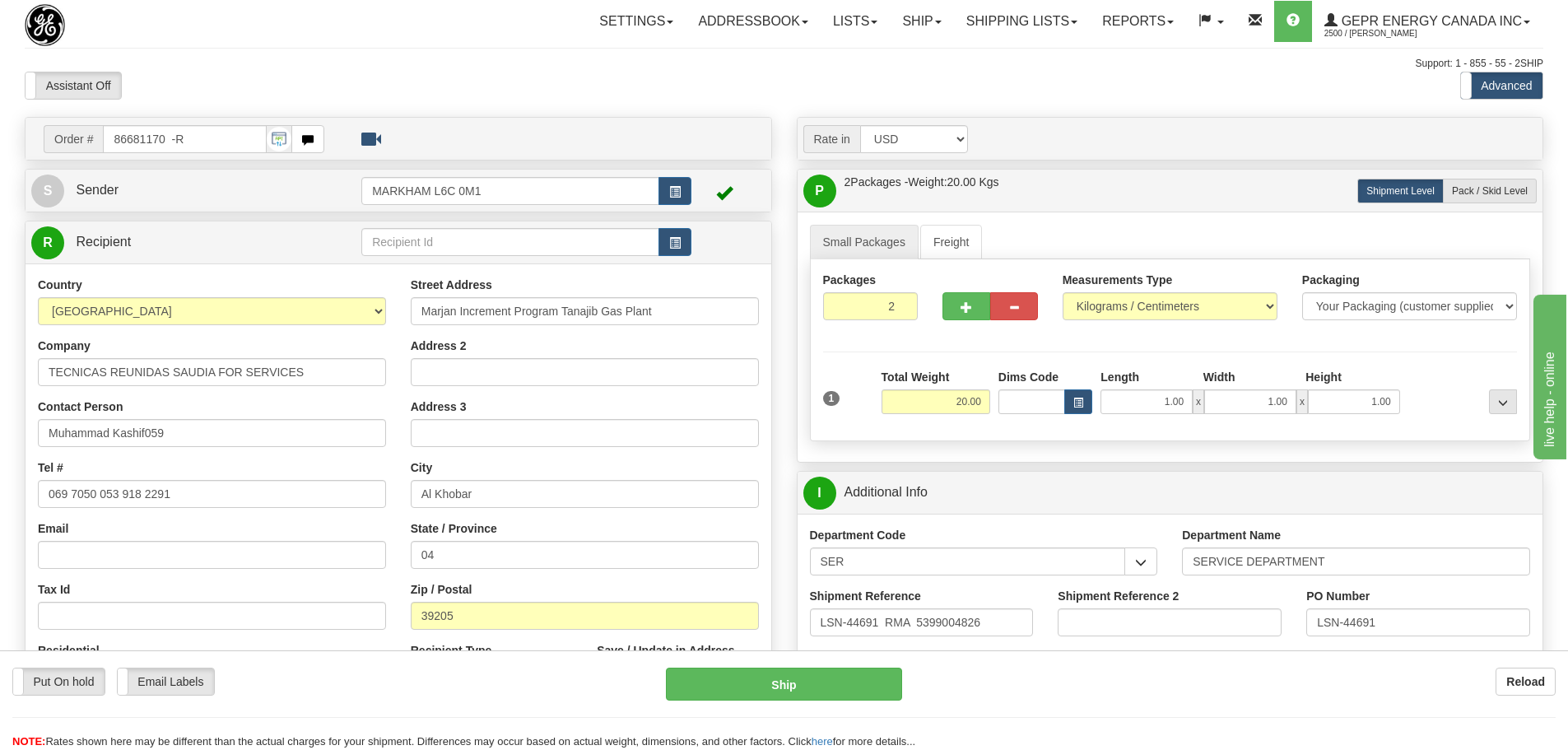
scroll to position [82, 0]
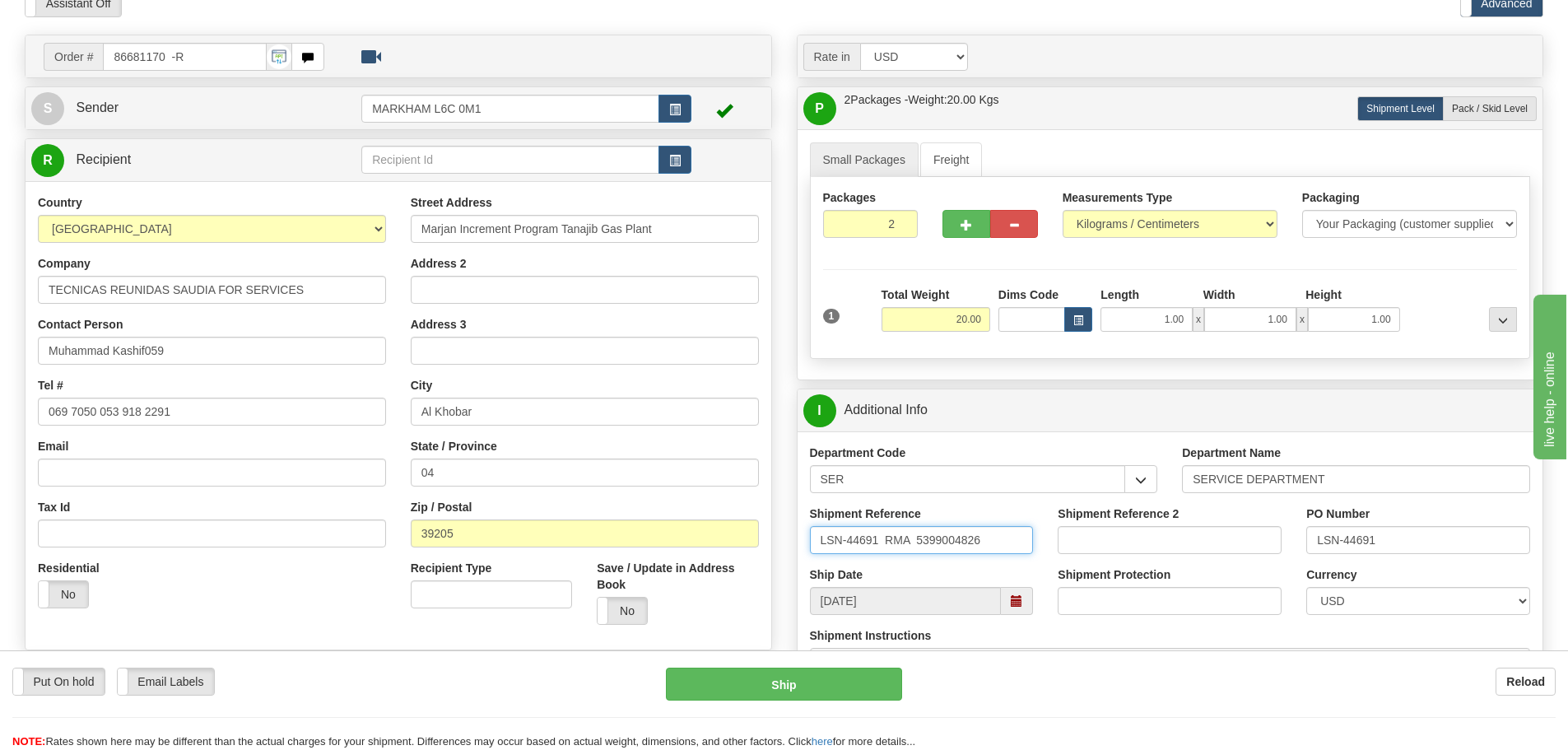
drag, startPoint x: 999, startPoint y: 532, endPoint x: 919, endPoint y: 554, distance: 83.0
click at [919, 554] on div "Shipment Reference LSN-44691 RMA 5399004826" at bounding box center [922, 535] width 248 height 61
click at [515, 282] on input "Address 2" at bounding box center [584, 290] width 348 height 28
paste input "ccess from exit to As Saffaniyah gate."
type input "ccess from exit to As Saffaniyah gate."
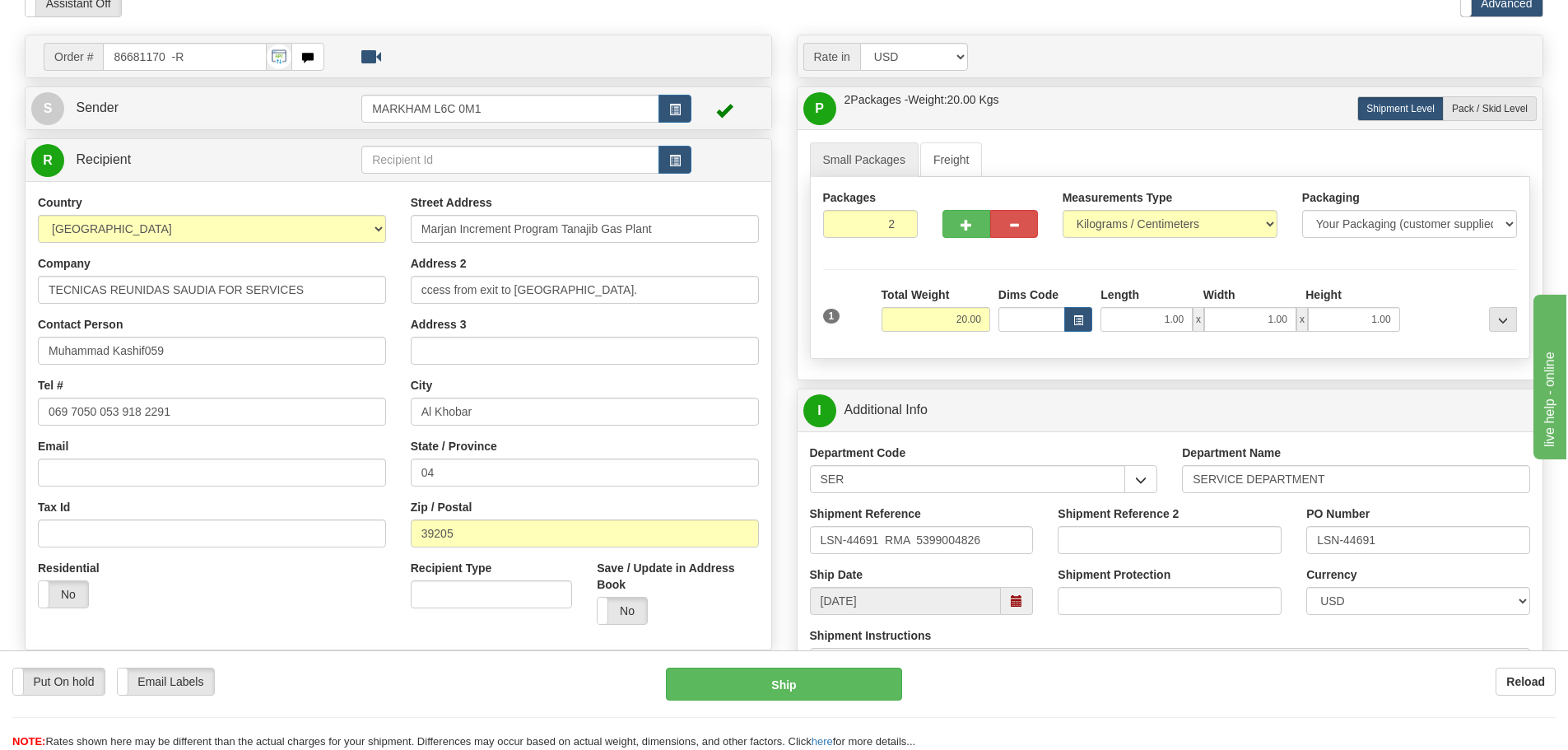
click at [517, 256] on div "Address 2 ccess from exit to As Saffaniyah gate." at bounding box center [584, 279] width 348 height 49
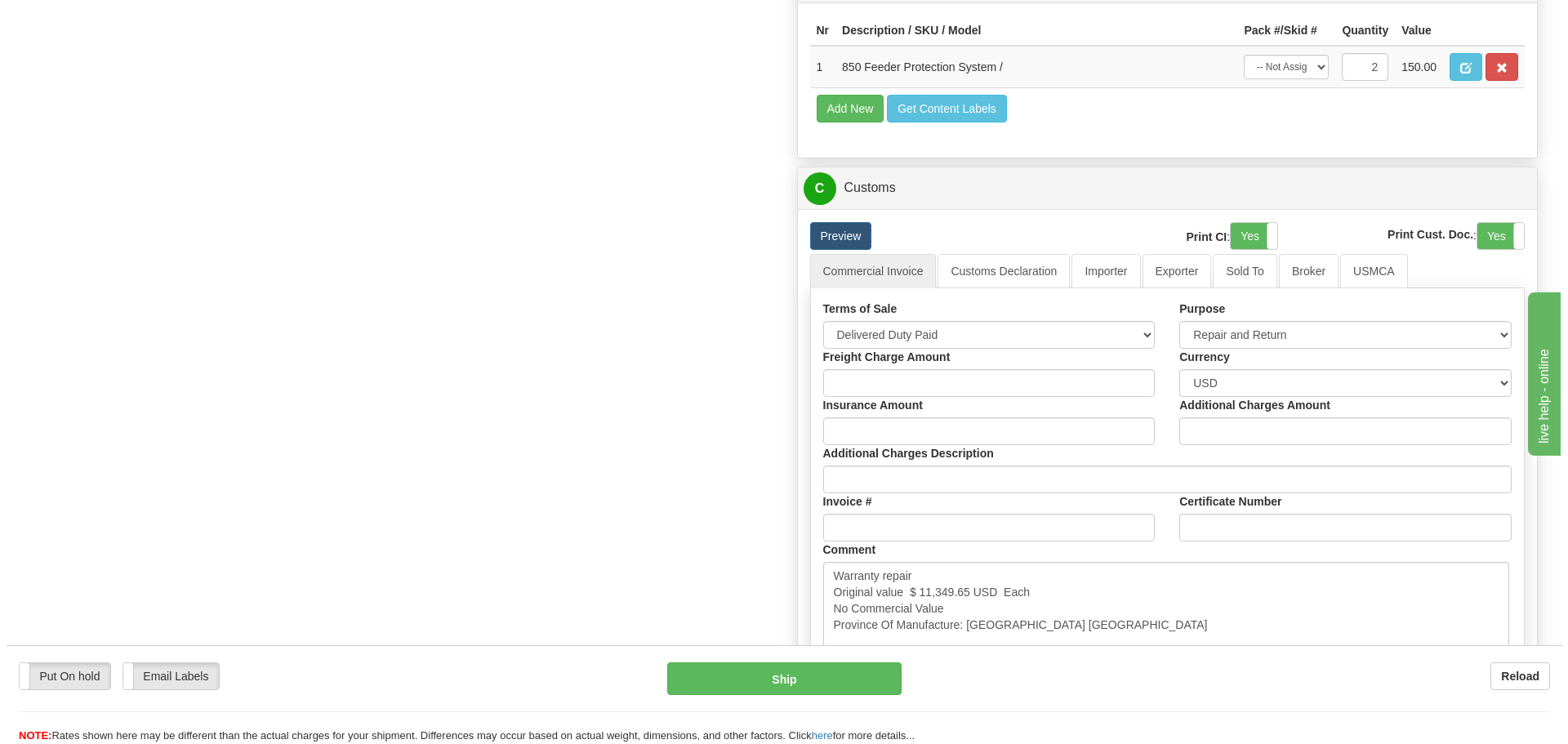
scroll to position [1225, 0]
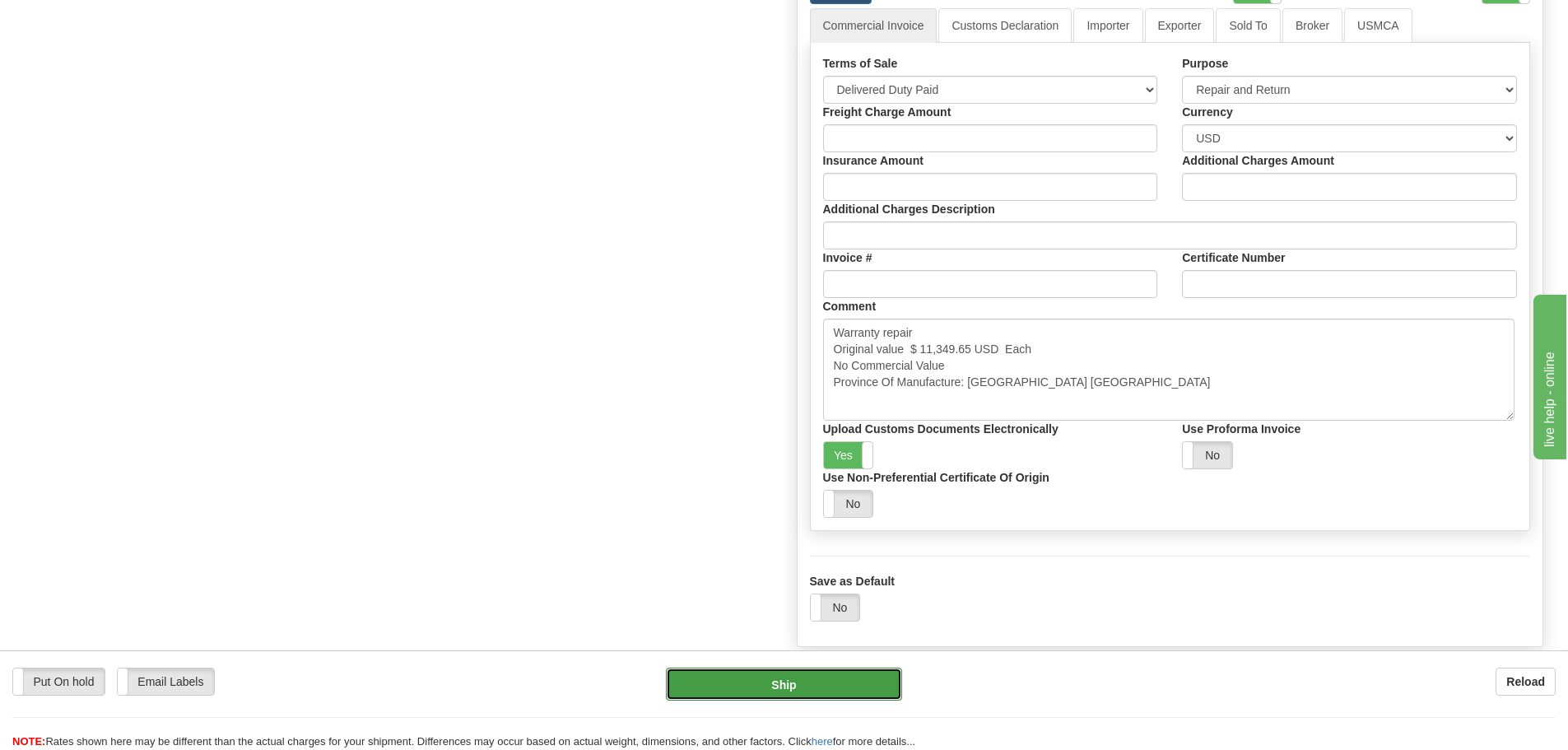
click at [827, 697] on button "Ship" at bounding box center [784, 683] width 236 height 33
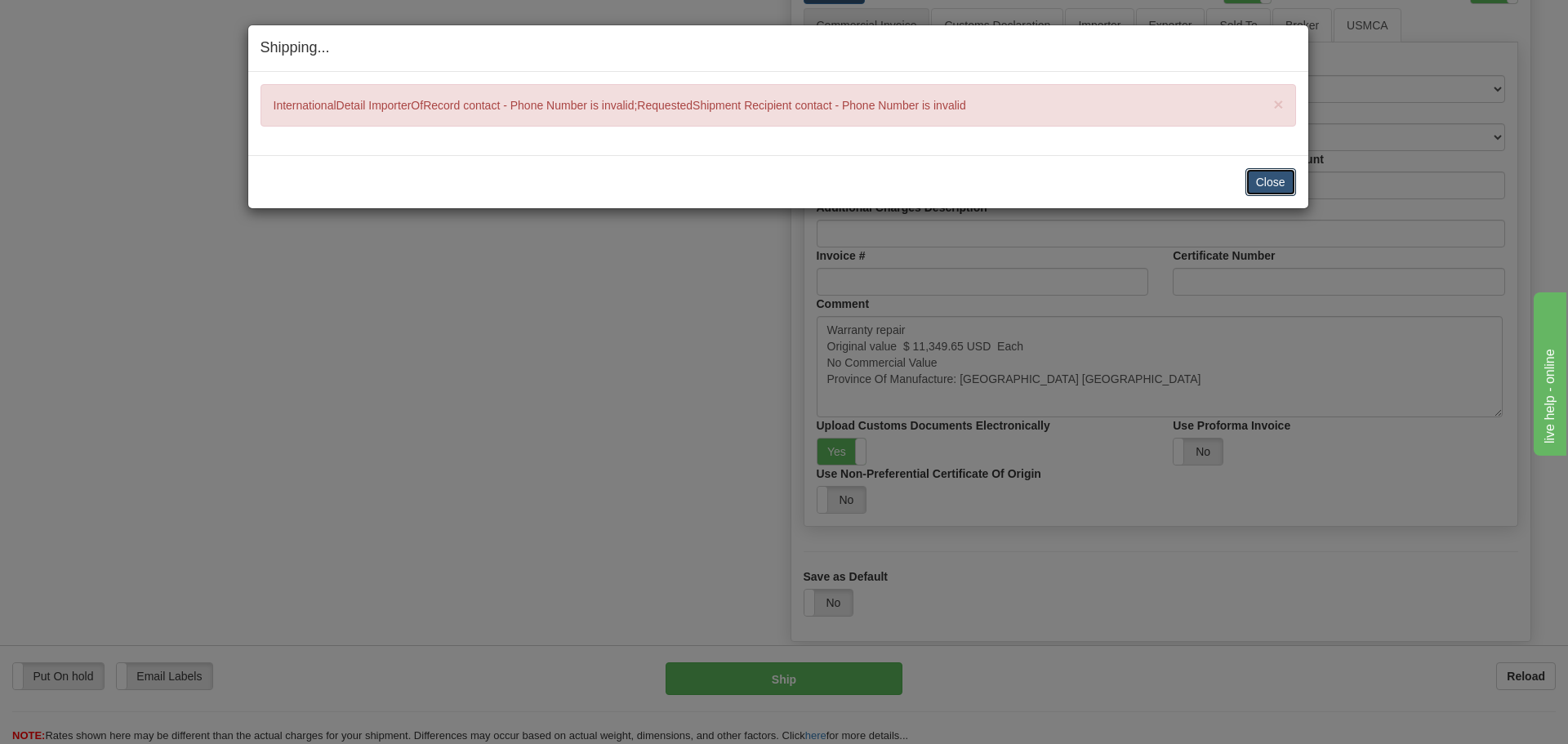
drag, startPoint x: 1270, startPoint y: 184, endPoint x: 1217, endPoint y: 195, distance: 54.1
click at [1270, 184] on button "Close" at bounding box center [1270, 182] width 50 height 28
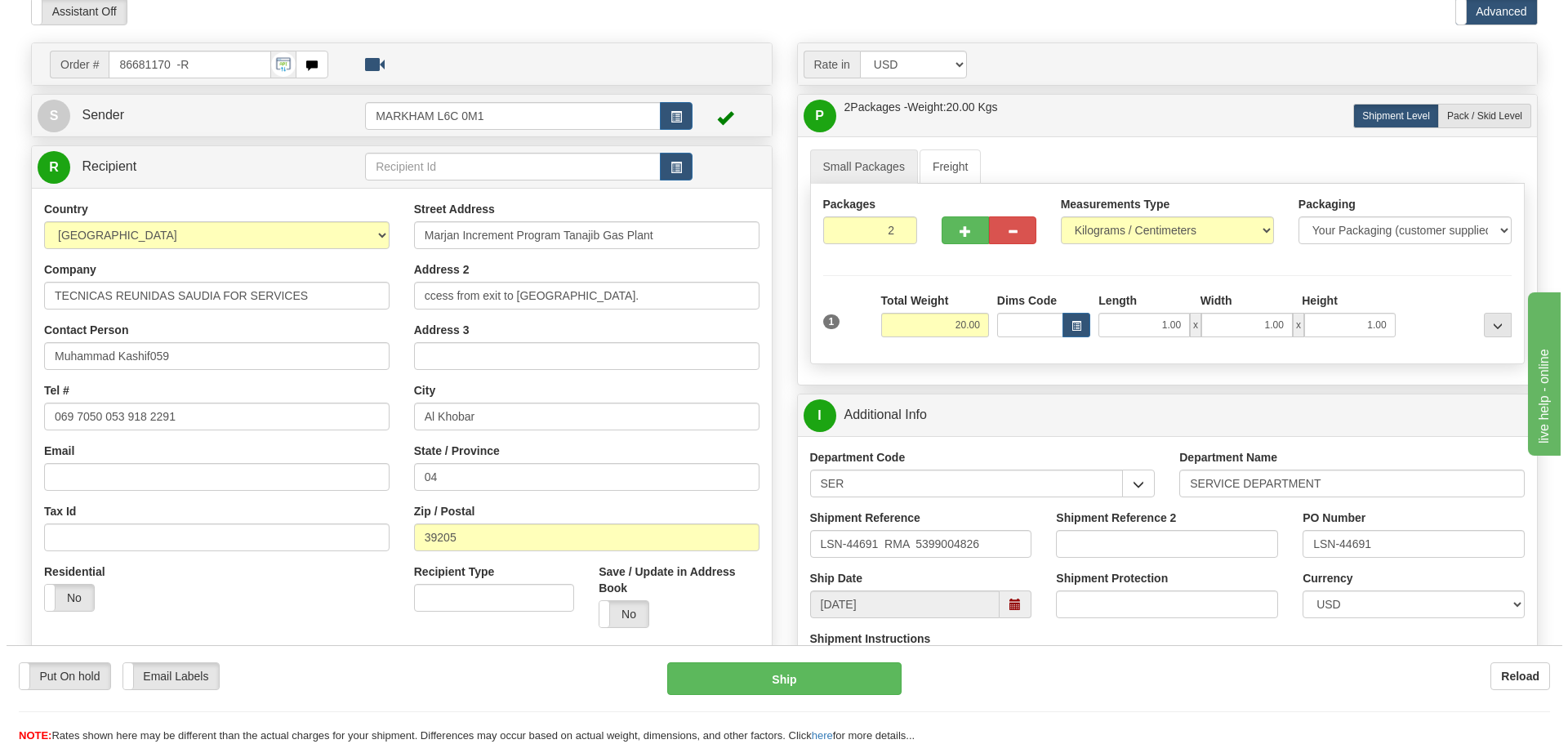
scroll to position [0, 0]
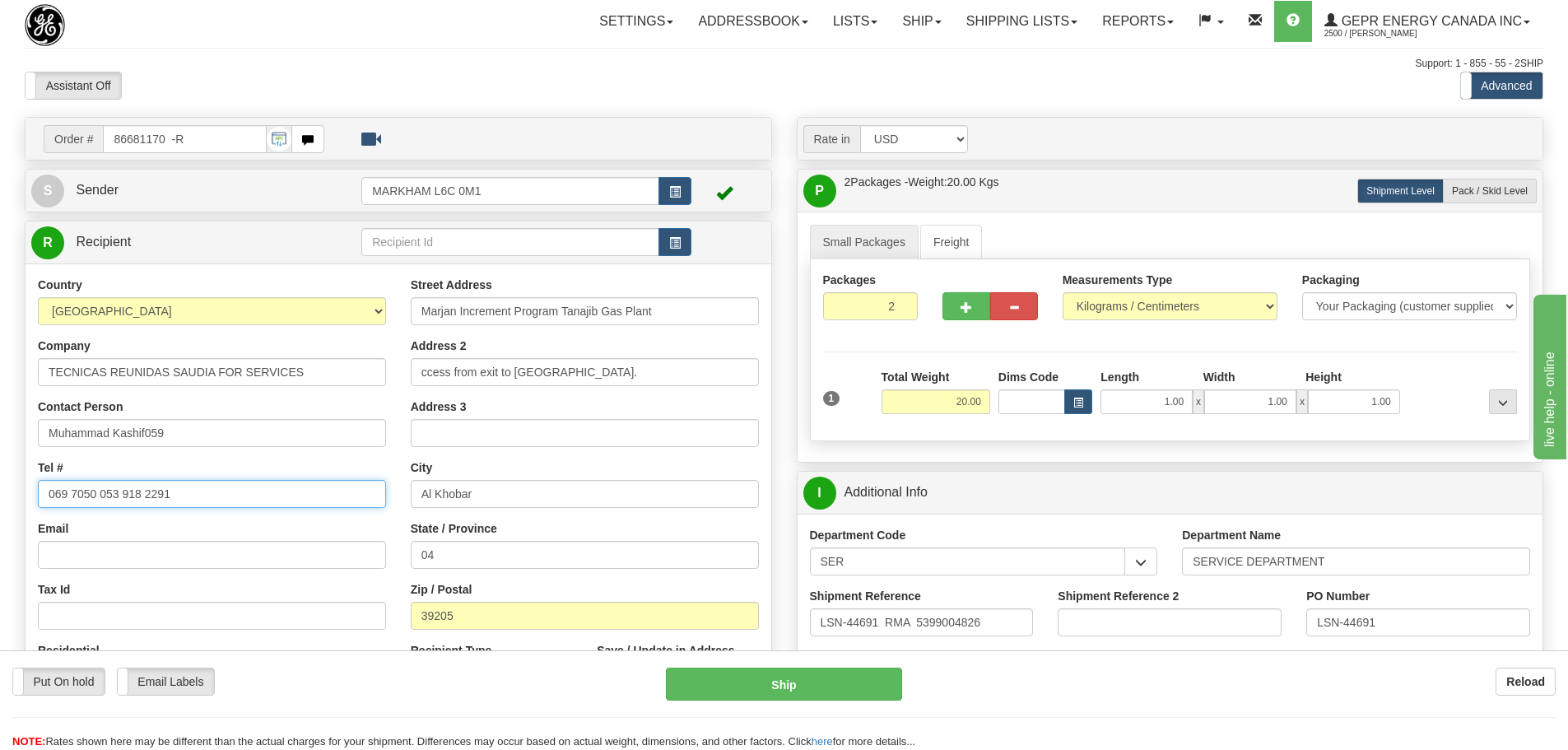
drag, startPoint x: 237, startPoint y: 495, endPoint x: -219, endPoint y: 516, distance: 456.5
click at [0, 516] on html "Training Course Close Toggle navigation Settings Shipping Preferences New Sende…" at bounding box center [784, 375] width 1568 height 750
type input "1111111111"
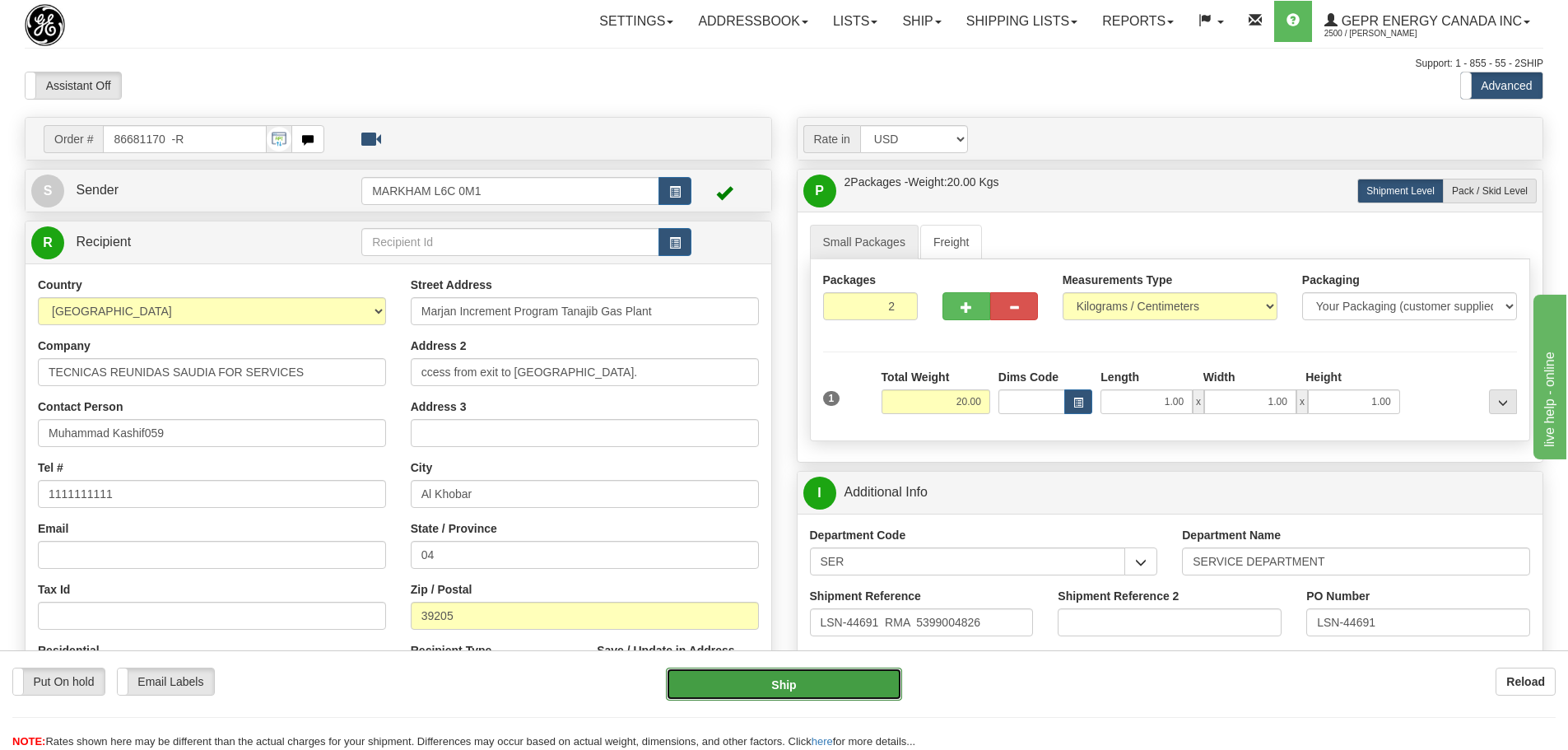
click at [751, 677] on button "Ship" at bounding box center [784, 683] width 236 height 33
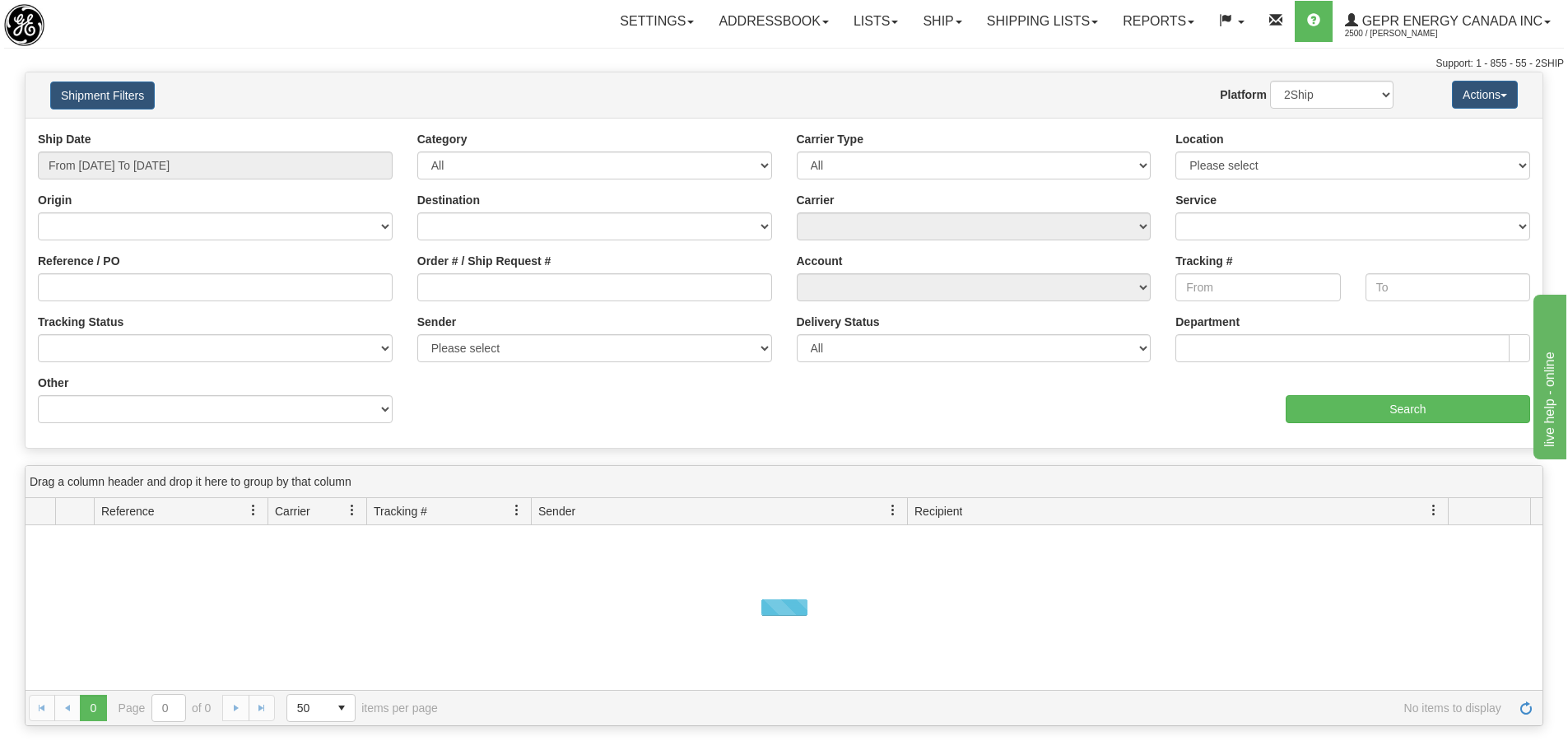
click at [667, 419] on div "Ship Date From [DATE] To [DATE] Category All Inbound Outbound Carrier Type All …" at bounding box center [784, 283] width 1517 height 305
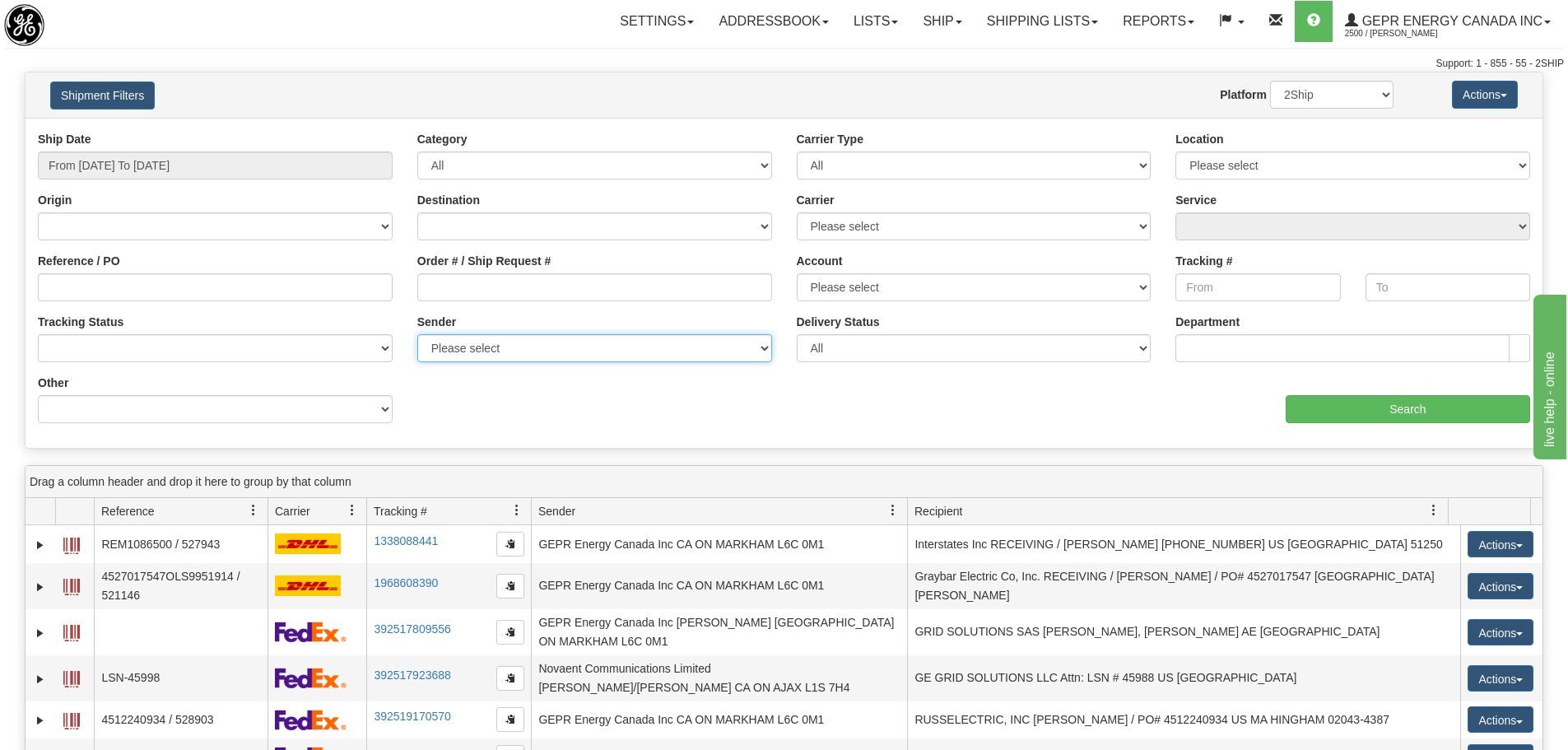
click at [596, 350] on select "Please select GEPR Energy Canada Inc , Rajiehan RMA, (CA)" at bounding box center [594, 348] width 355 height 28
click at [1145, 412] on div "aaa Search" at bounding box center [1165, 398] width 759 height 49
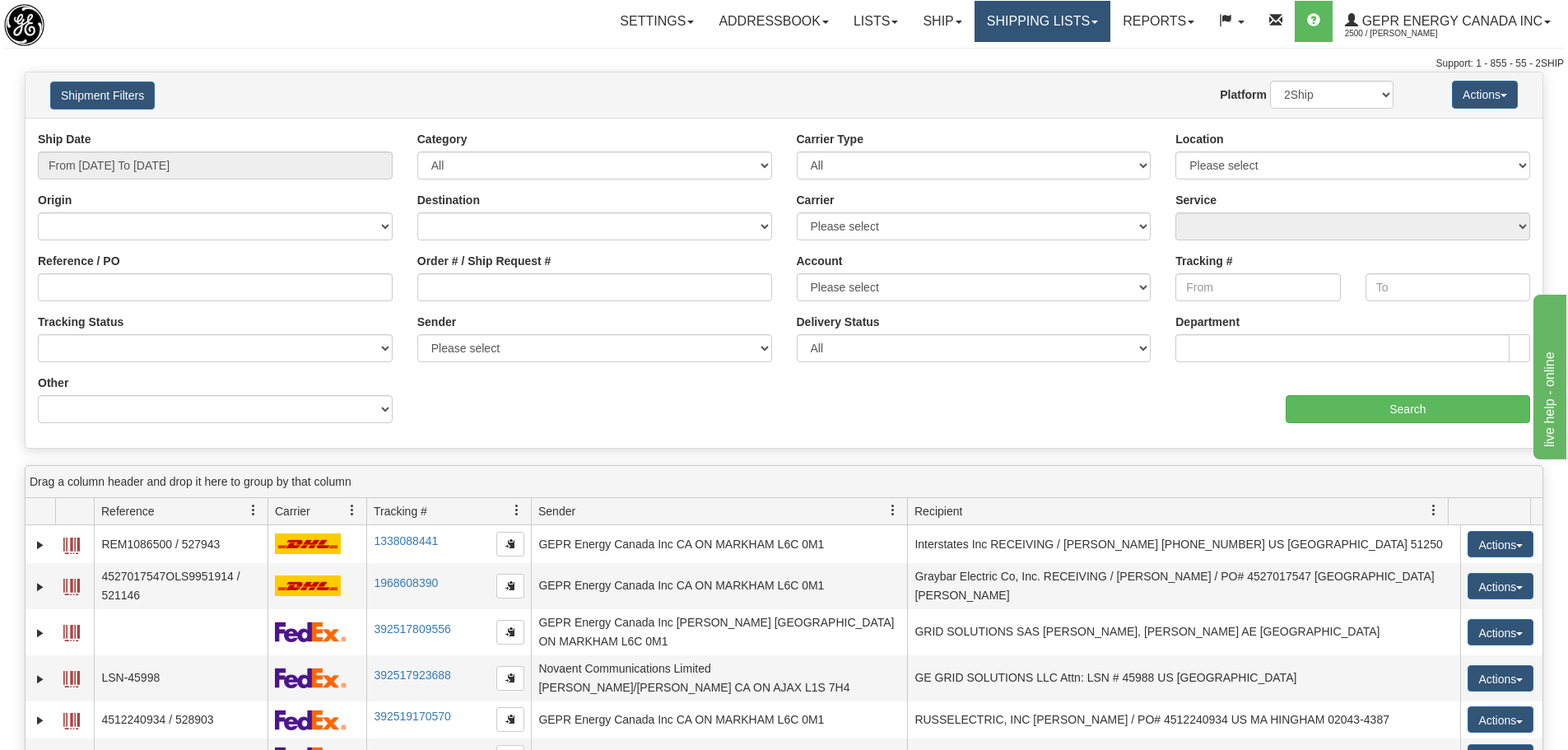
click at [1029, 22] on link "Shipping lists" at bounding box center [1042, 21] width 136 height 41
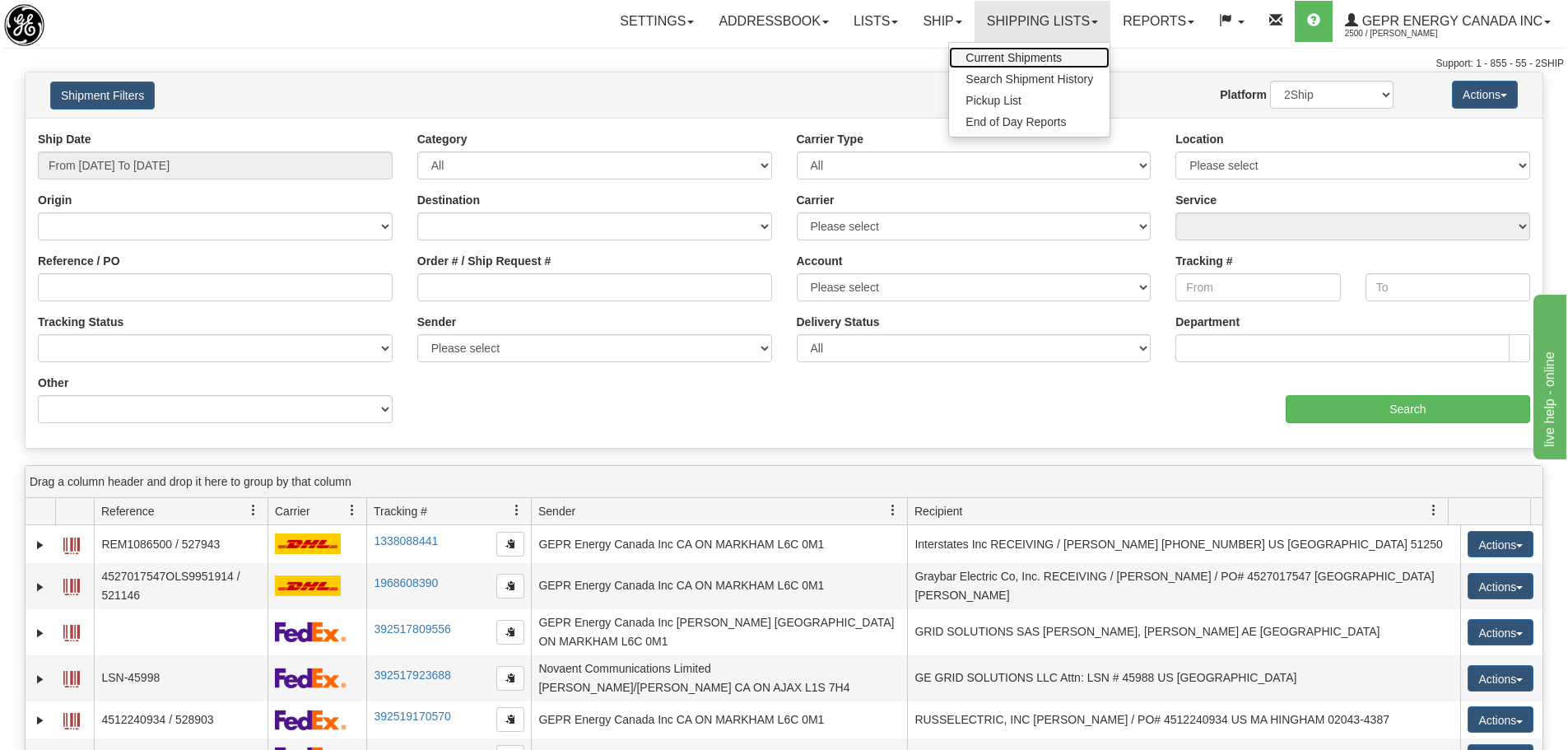
click at [1022, 60] on span "Current Shipments" at bounding box center [1014, 57] width 96 height 13
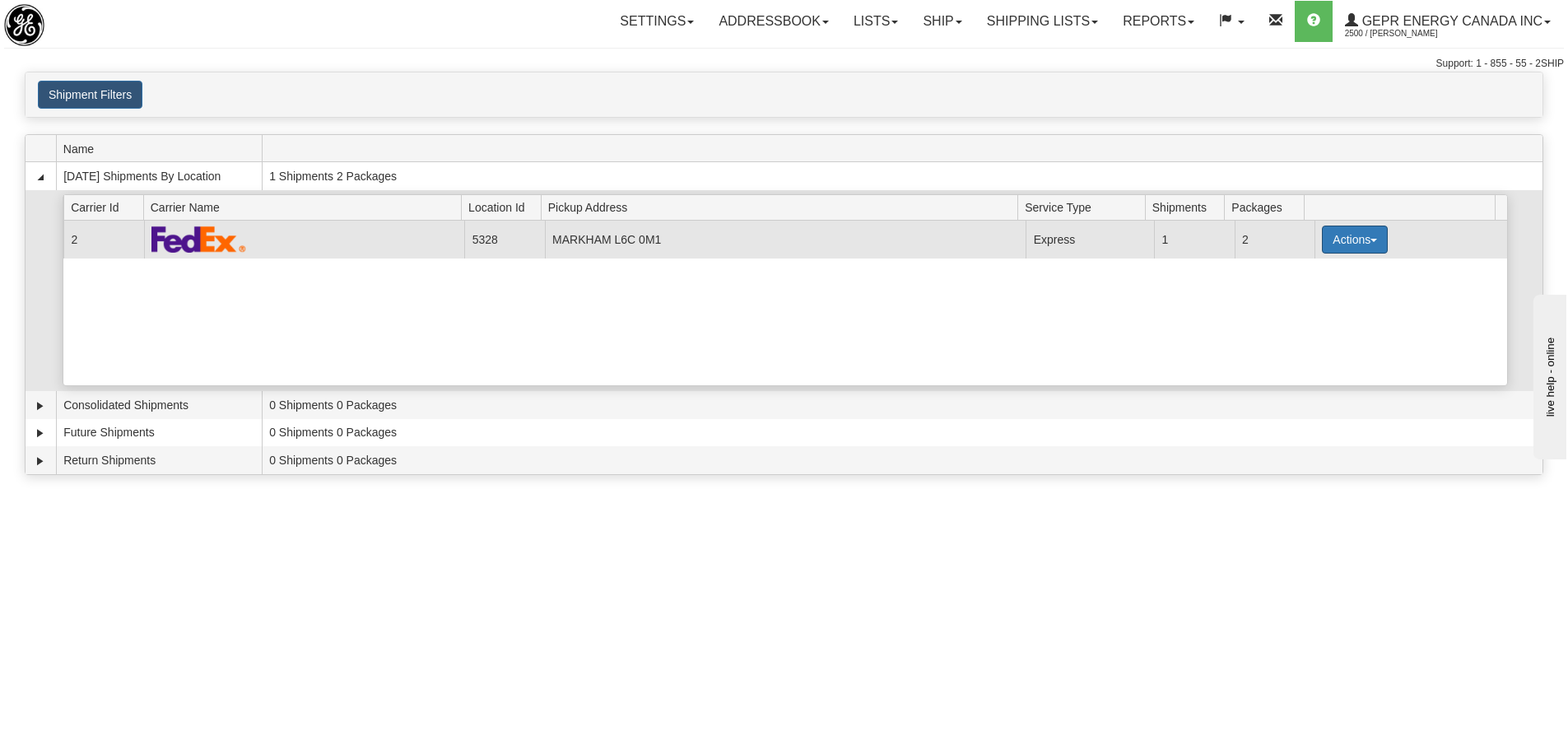
click at [1331, 229] on button "Actions" at bounding box center [1355, 239] width 66 height 28
click at [1321, 263] on link "Details" at bounding box center [1322, 271] width 132 height 22
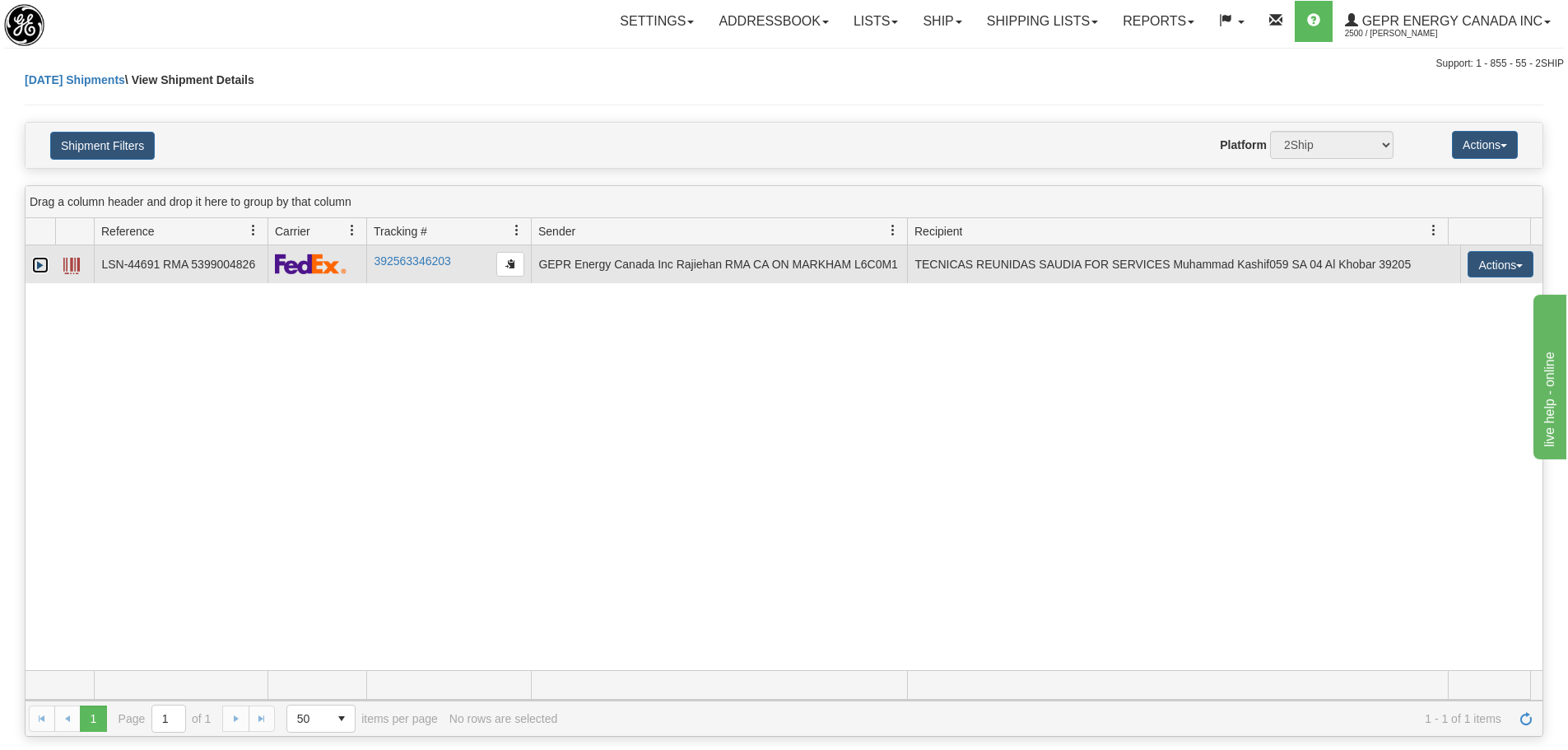
click at [35, 263] on link "Expand" at bounding box center [40, 264] width 17 height 17
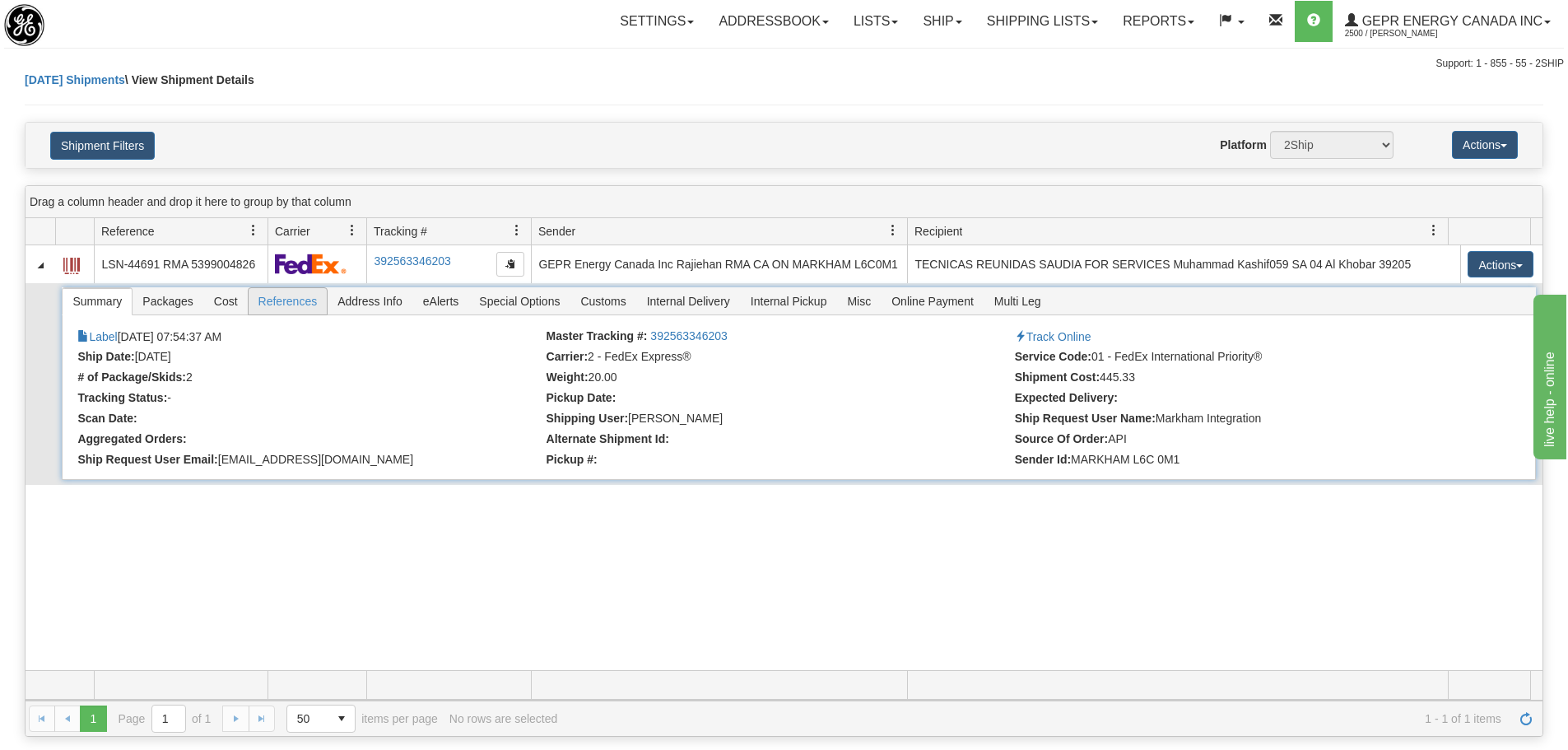
click at [278, 301] on span "References" at bounding box center [288, 301] width 79 height 27
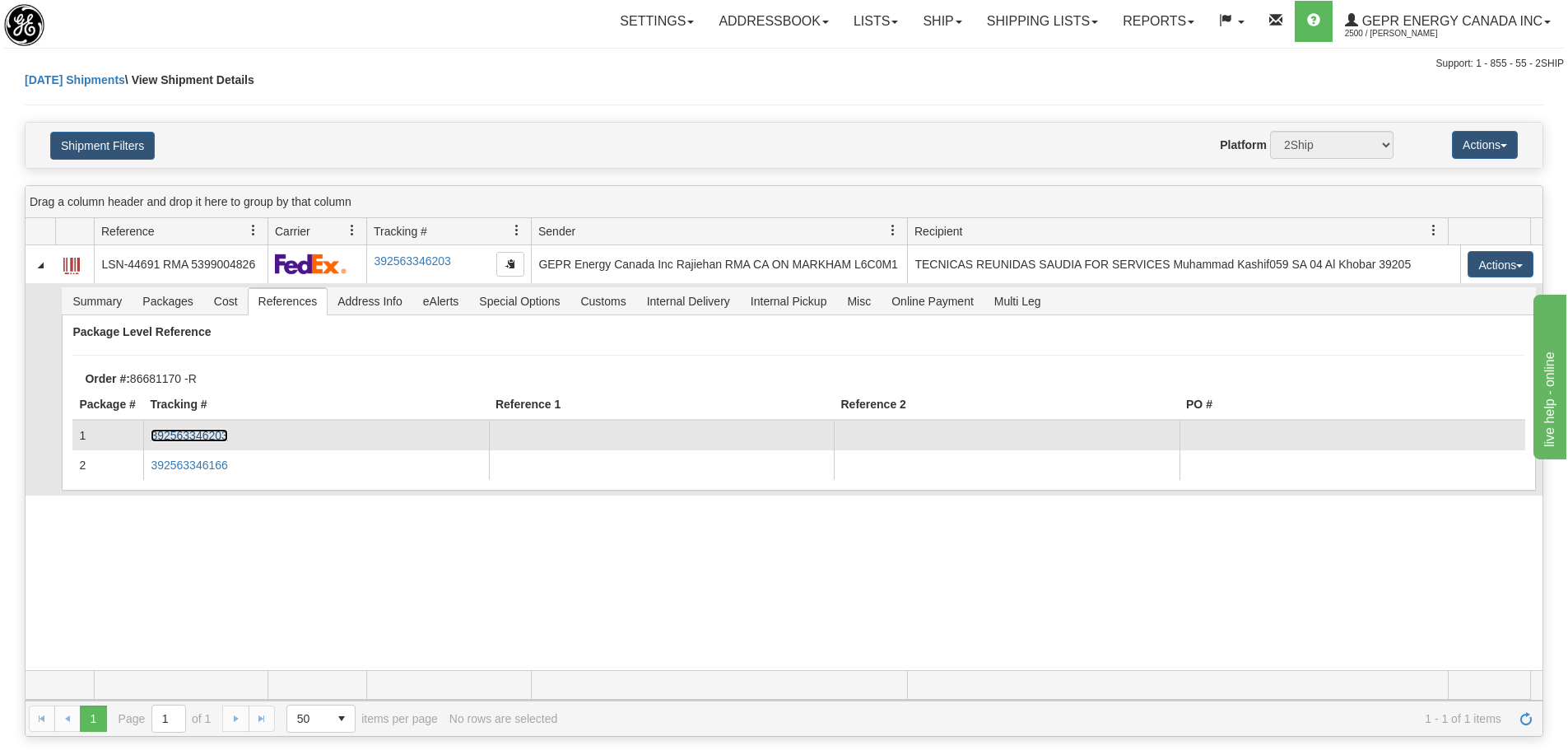
click at [224, 433] on link "392563346203" at bounding box center [189, 435] width 77 height 13
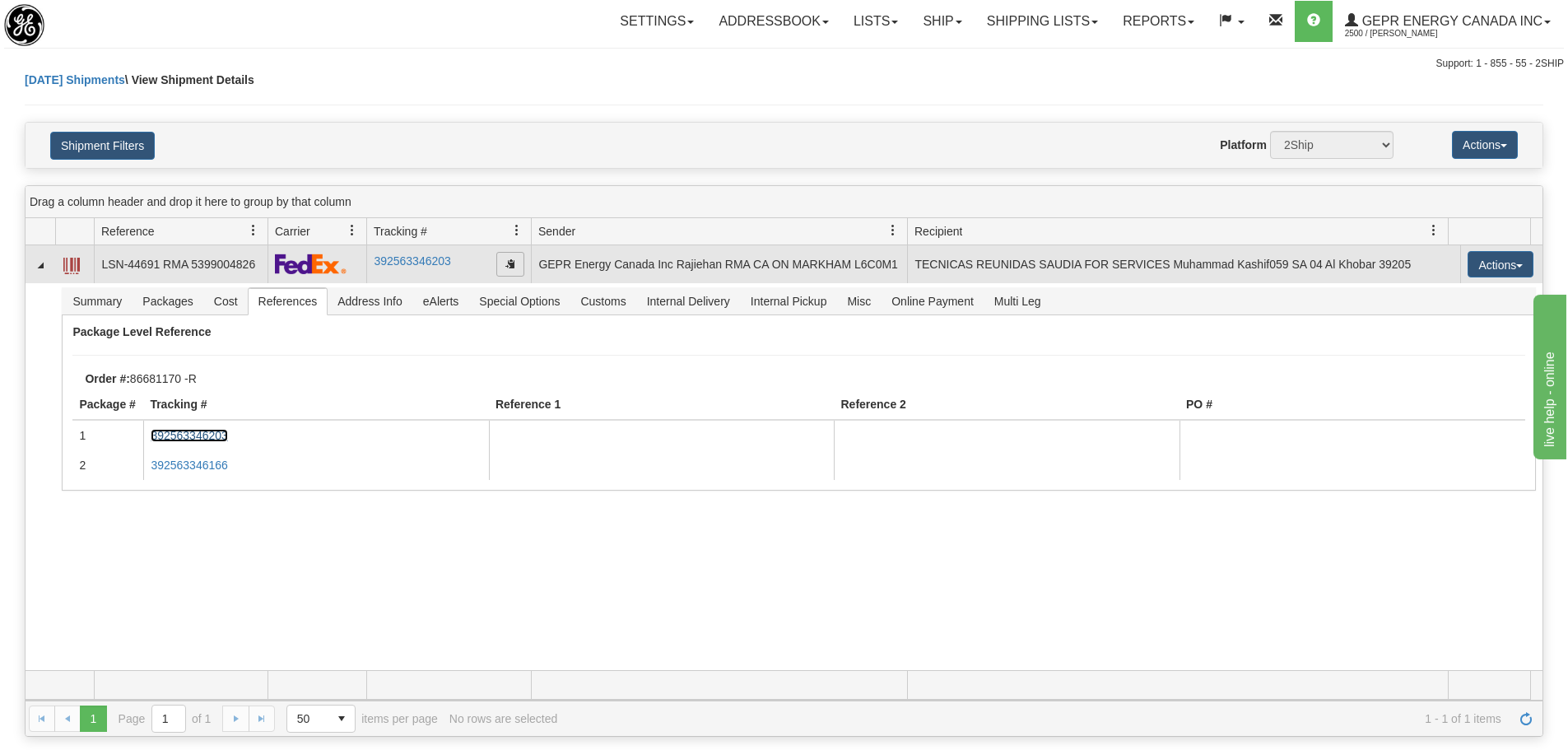
click at [508, 259] on span "button" at bounding box center [511, 263] width 10 height 10
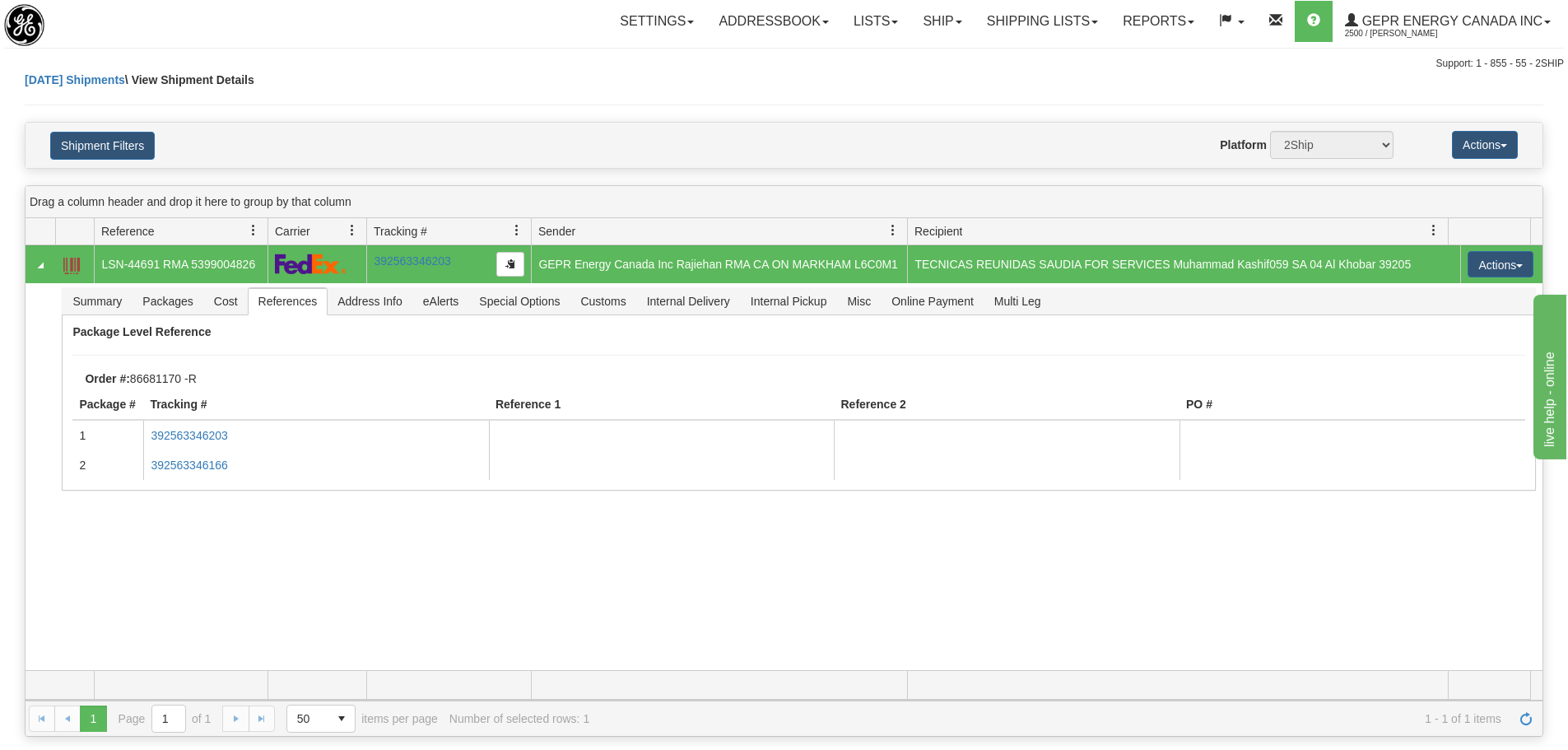
drag, startPoint x: 583, startPoint y: 66, endPoint x: 455, endPoint y: 1, distance: 143.6
click at [582, 66] on div "Toggle navigation Settings Shipping Preferences Fields Preferences New Recipien…" at bounding box center [784, 375] width 1568 height 750
